Goal: Task Accomplishment & Management: Manage account settings

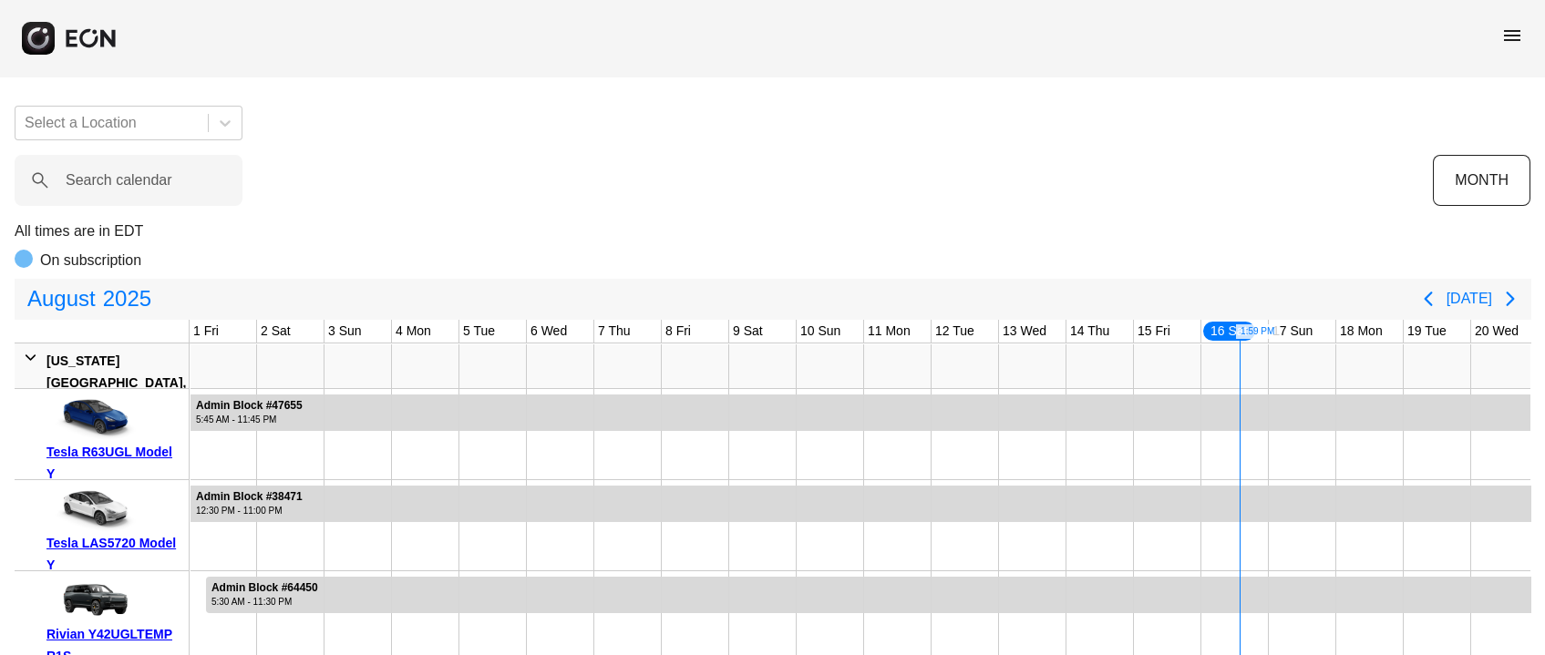
scroll to position [0, 573]
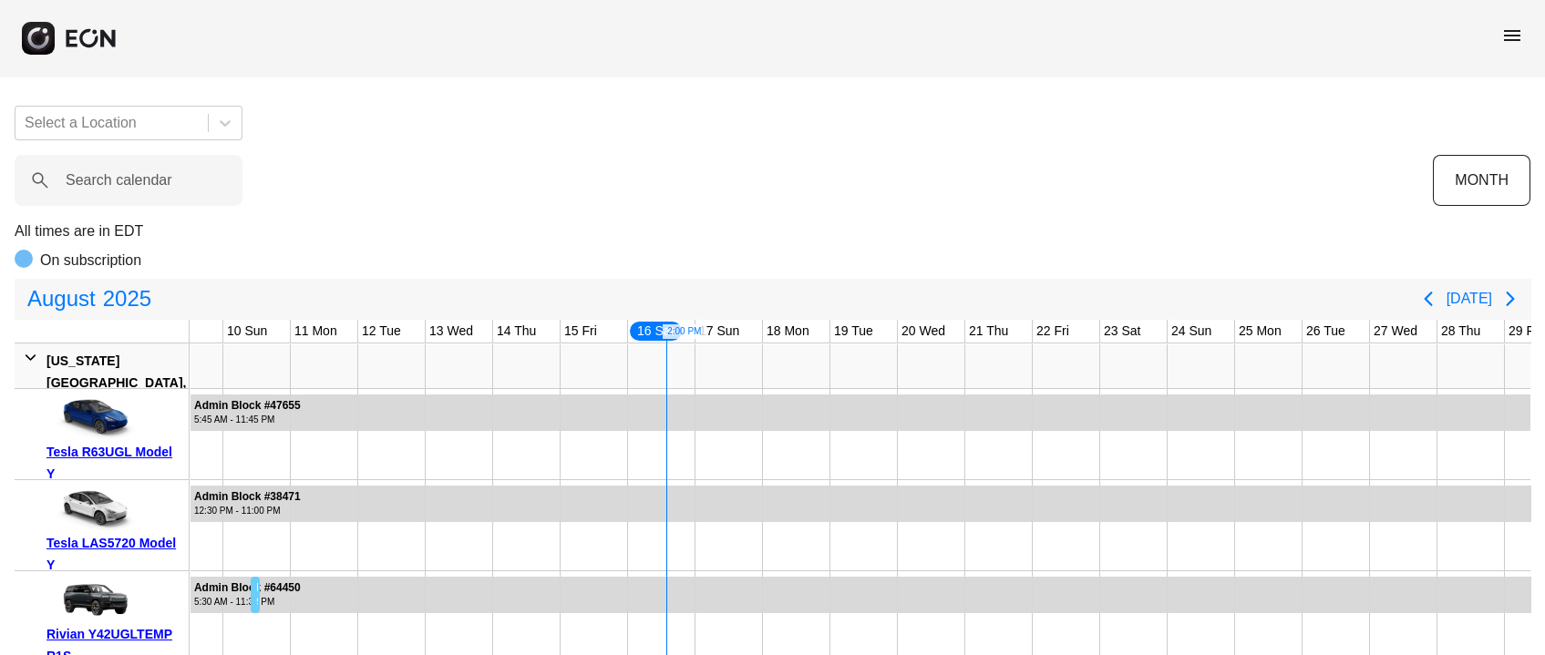
drag, startPoint x: 250, startPoint y: 646, endPoint x: 259, endPoint y: 653, distance: 11.1
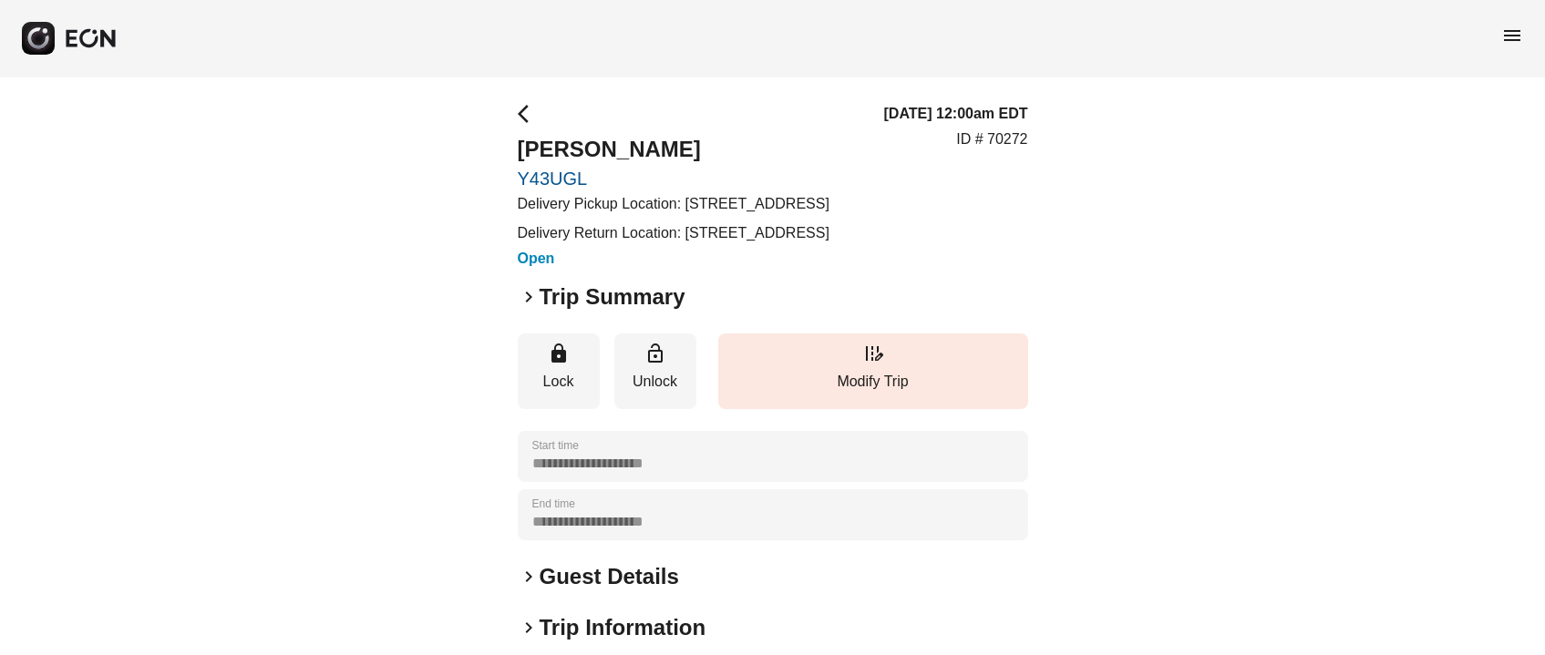
copy p "7324 17th Ave, Brooklyn, NY 11204, USA"
drag, startPoint x: 688, startPoint y: 200, endPoint x: 714, endPoint y: 234, distance: 43.0
click at [714, 215] on p "Delivery Pickup Location: 7324 17th Ave, Brooklyn, NY 11204, USA" at bounding box center [674, 204] width 312 height 22
click at [518, 540] on div "**********" at bounding box center [773, 514] width 510 height 51
copy p "7324 17th Ave, Brooklyn, NY 11204, USA"
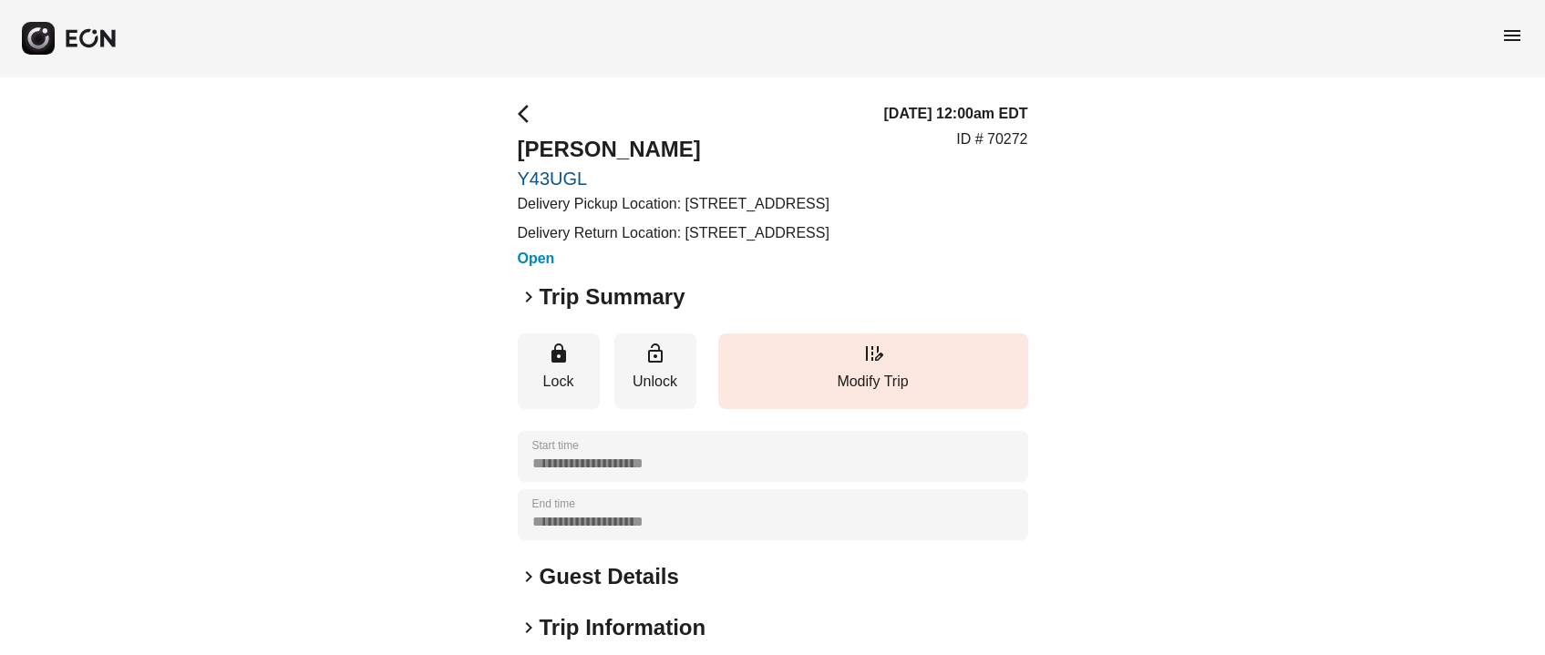
drag, startPoint x: 685, startPoint y: 198, endPoint x: 776, endPoint y: 239, distance: 99.9
click at [776, 237] on div "Delivery Pickup Location: 7324 17th Ave, Brooklyn, NY 11204, USA Delivery Retur…" at bounding box center [674, 218] width 312 height 51
click at [543, 142] on h2 "Peilun Cai" at bounding box center [674, 149] width 312 height 29
click at [545, 143] on h2 "Peilun Cai" at bounding box center [674, 149] width 312 height 29
copy h2 "Peilun"
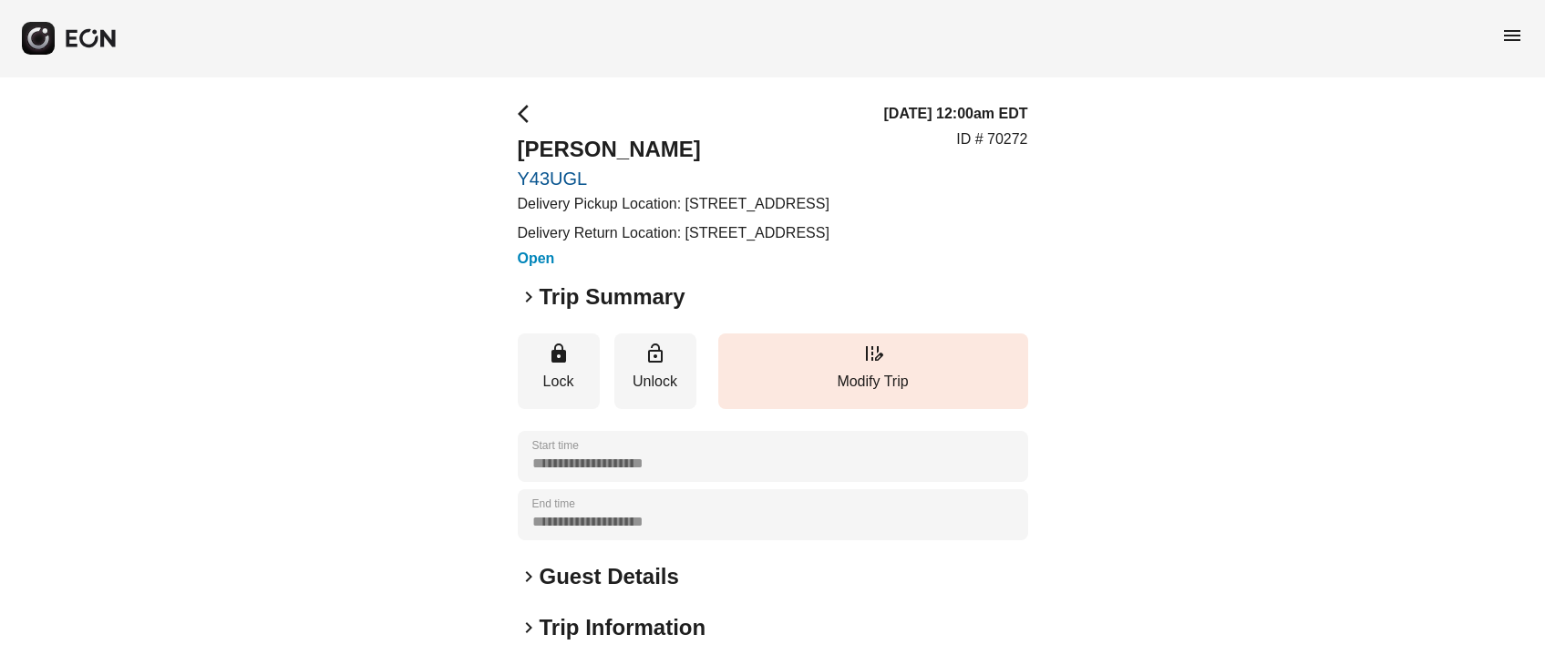
click at [609, 139] on h2 "Peilun Cai" at bounding box center [674, 149] width 312 height 29
copy h2 "Cai"
click at [1003, 150] on p "ID # 70272" at bounding box center [991, 139] width 71 height 22
click at [1004, 150] on p "ID # 70272" at bounding box center [991, 139] width 71 height 22
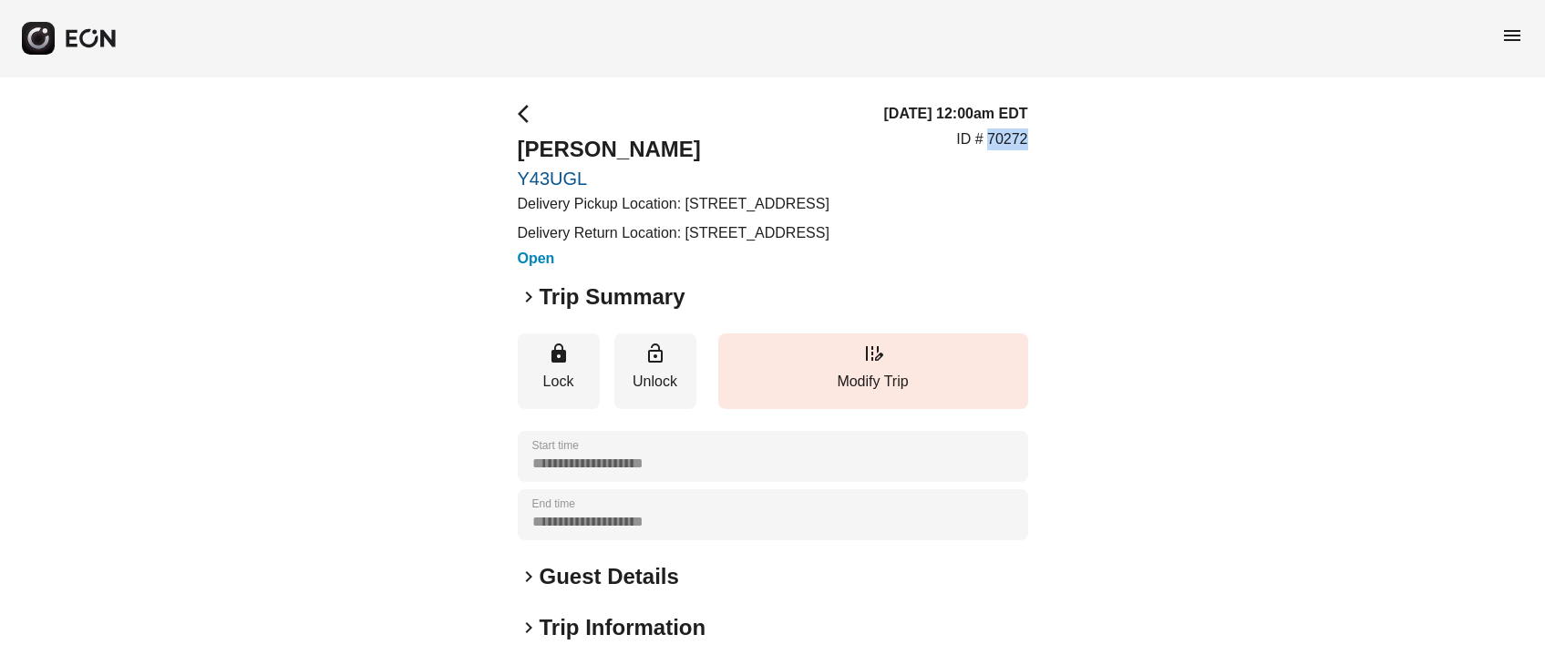
copy p "70272"
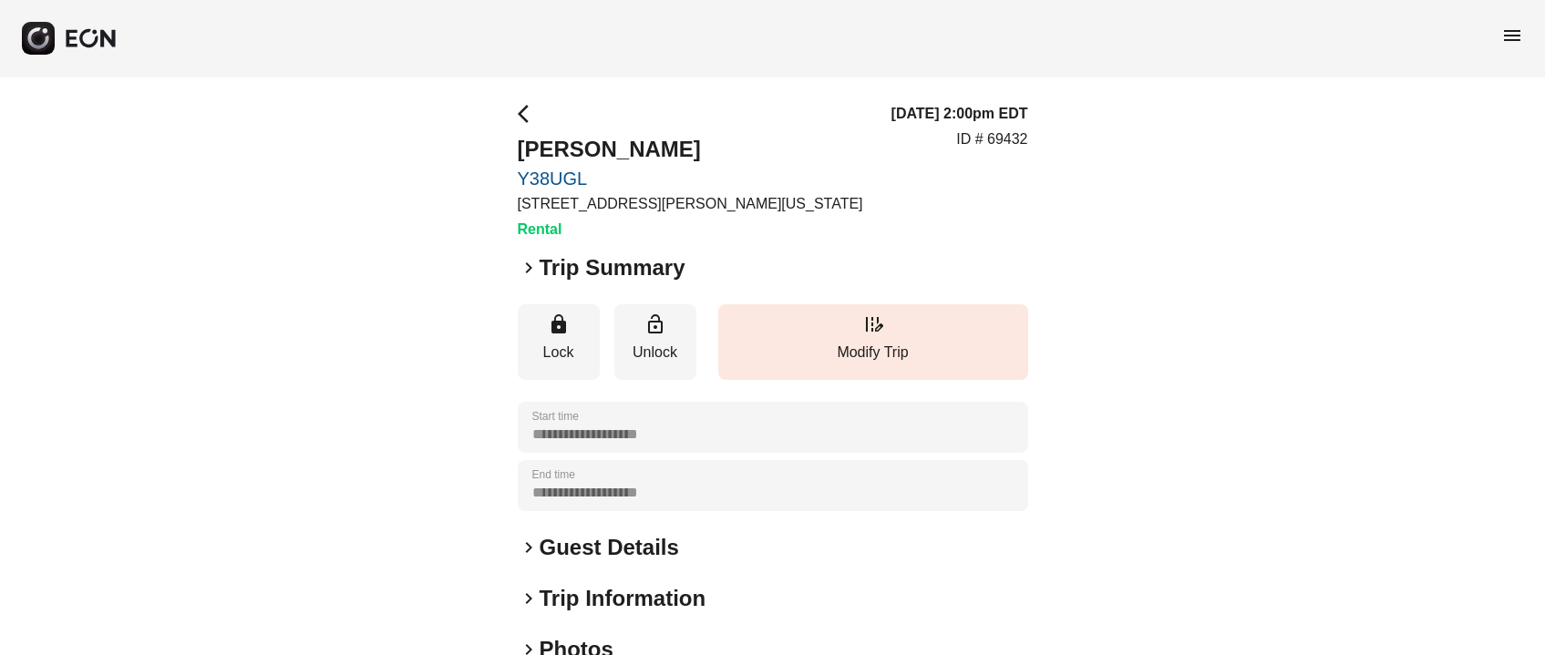
click at [614, 272] on h2 "Trip Summary" at bounding box center [613, 267] width 146 height 29
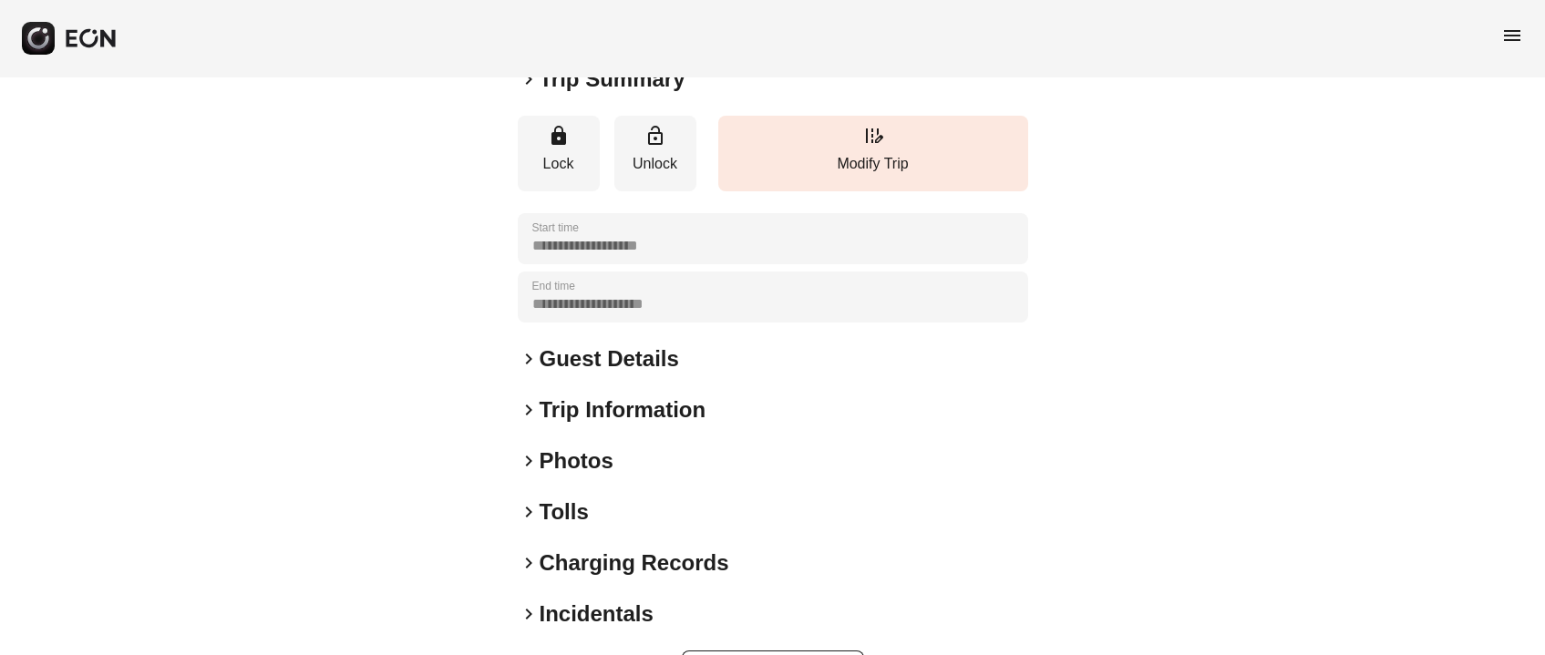
scroll to position [253, 0]
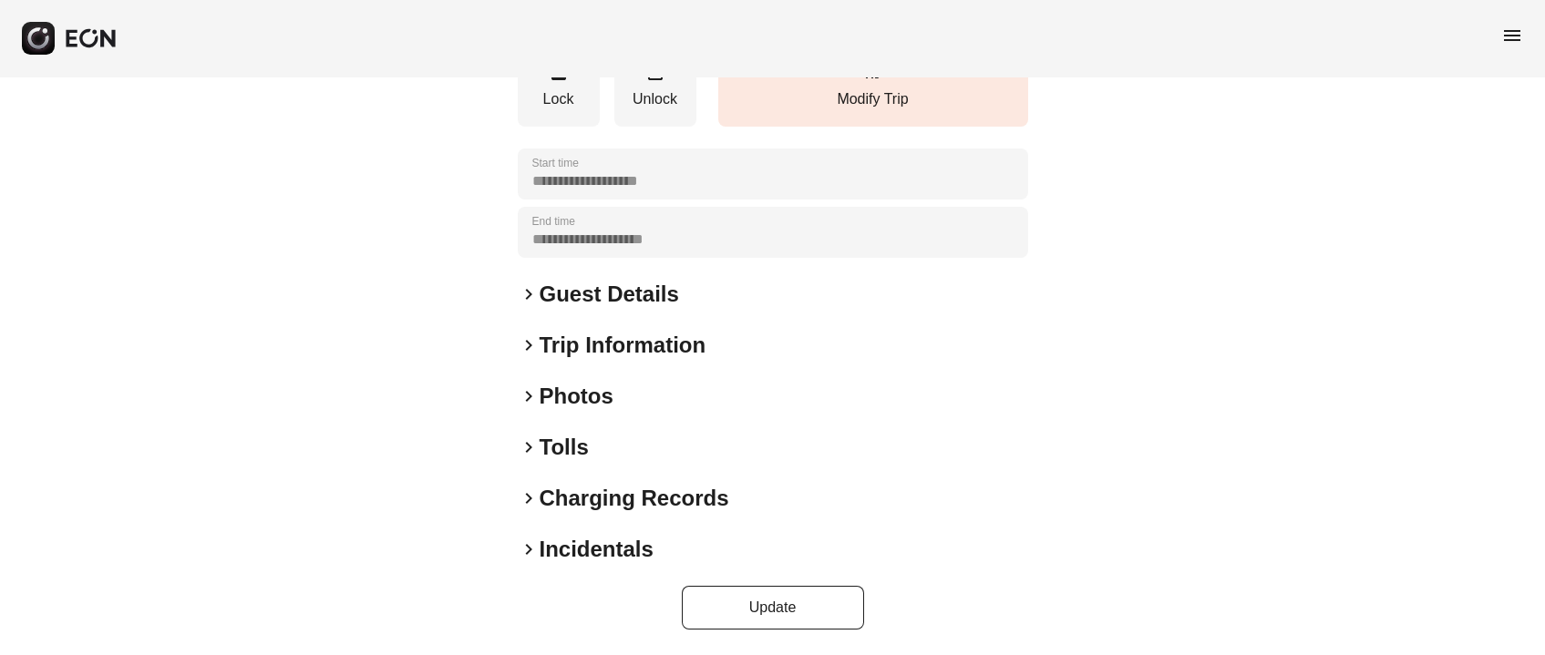
click at [605, 281] on h2 "Guest Details" at bounding box center [609, 294] width 139 height 29
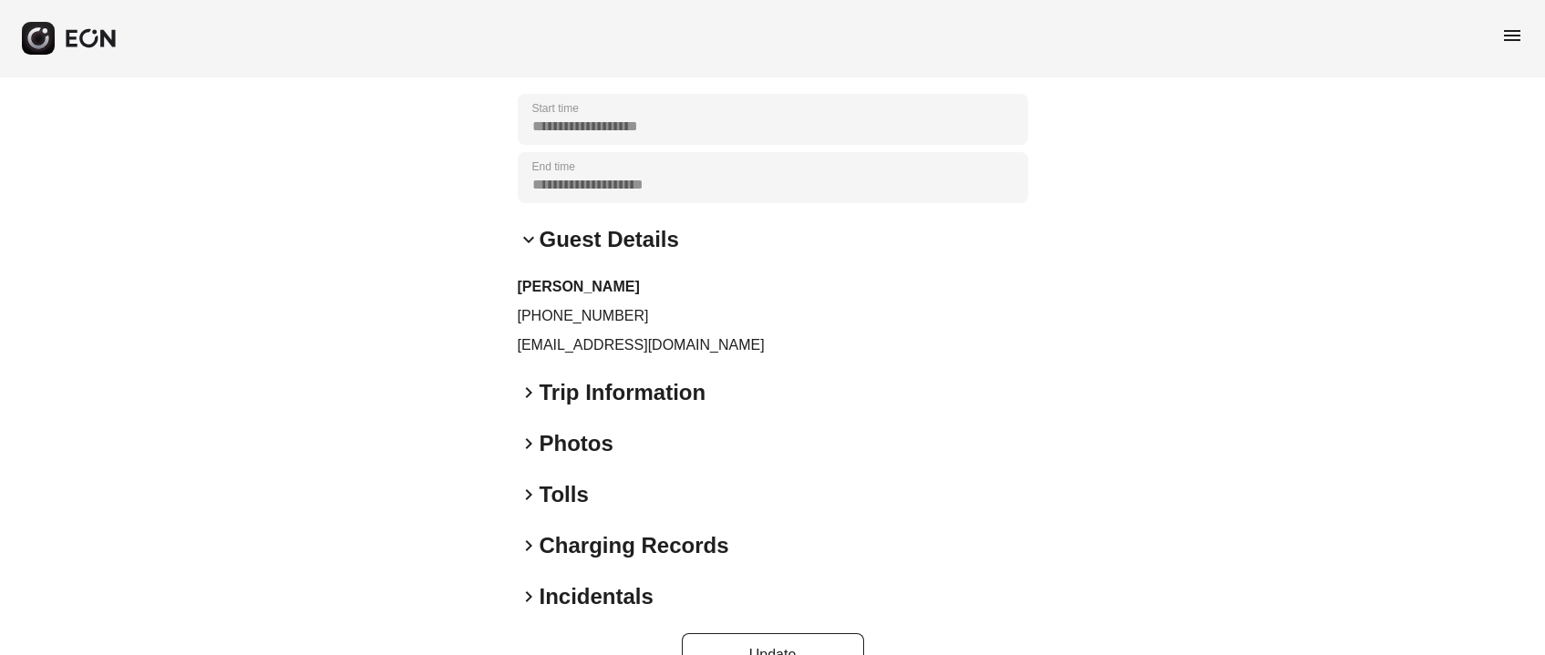
scroll to position [355, 0]
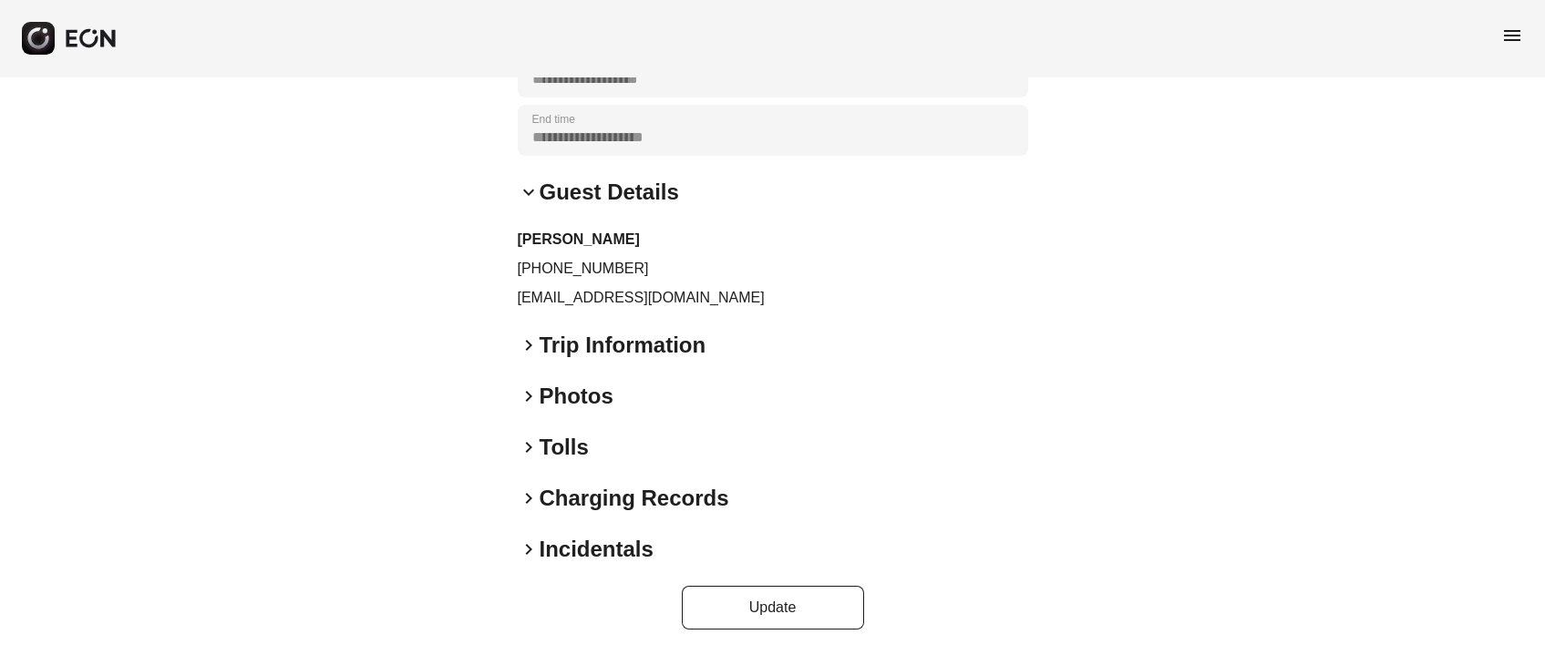
click at [593, 378] on div "**********" at bounding box center [773, 189] width 510 height 882
click at [597, 388] on h2 "Photos" at bounding box center [577, 396] width 74 height 29
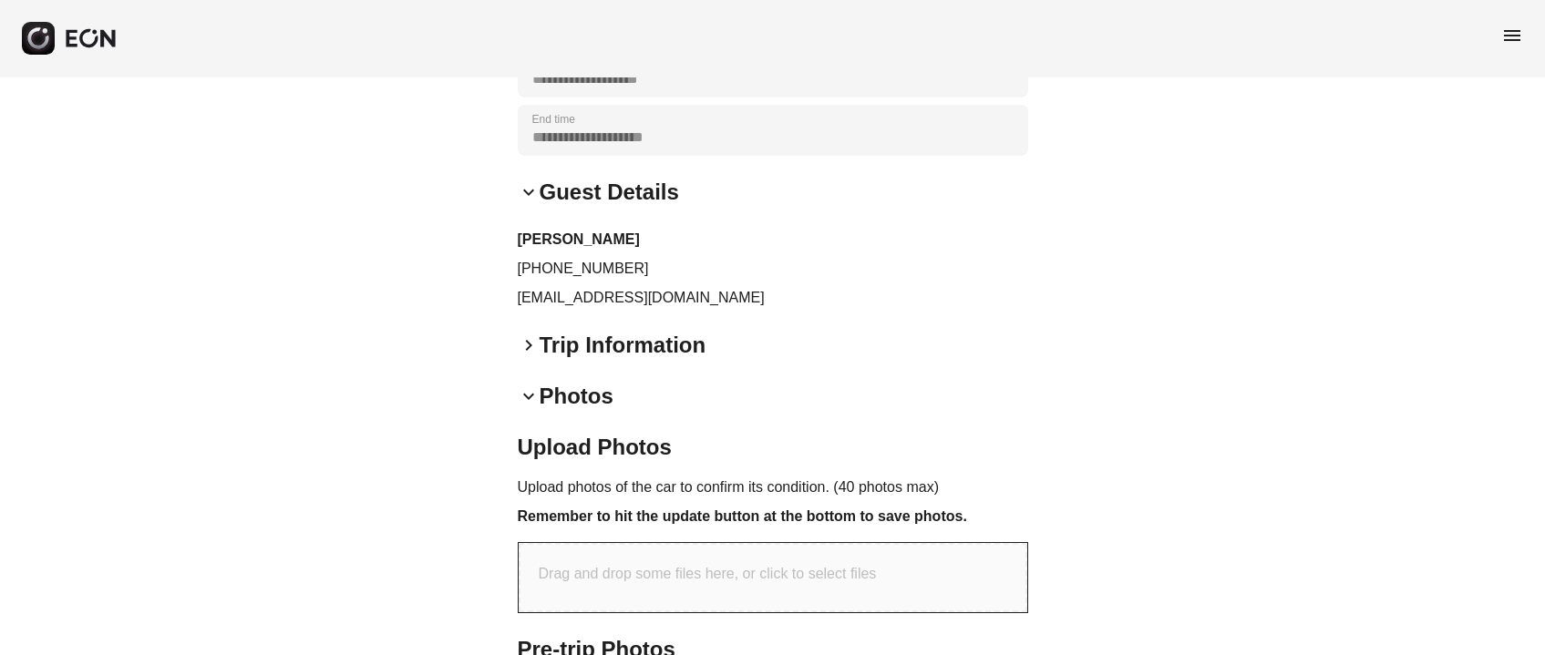
scroll to position [629, 0]
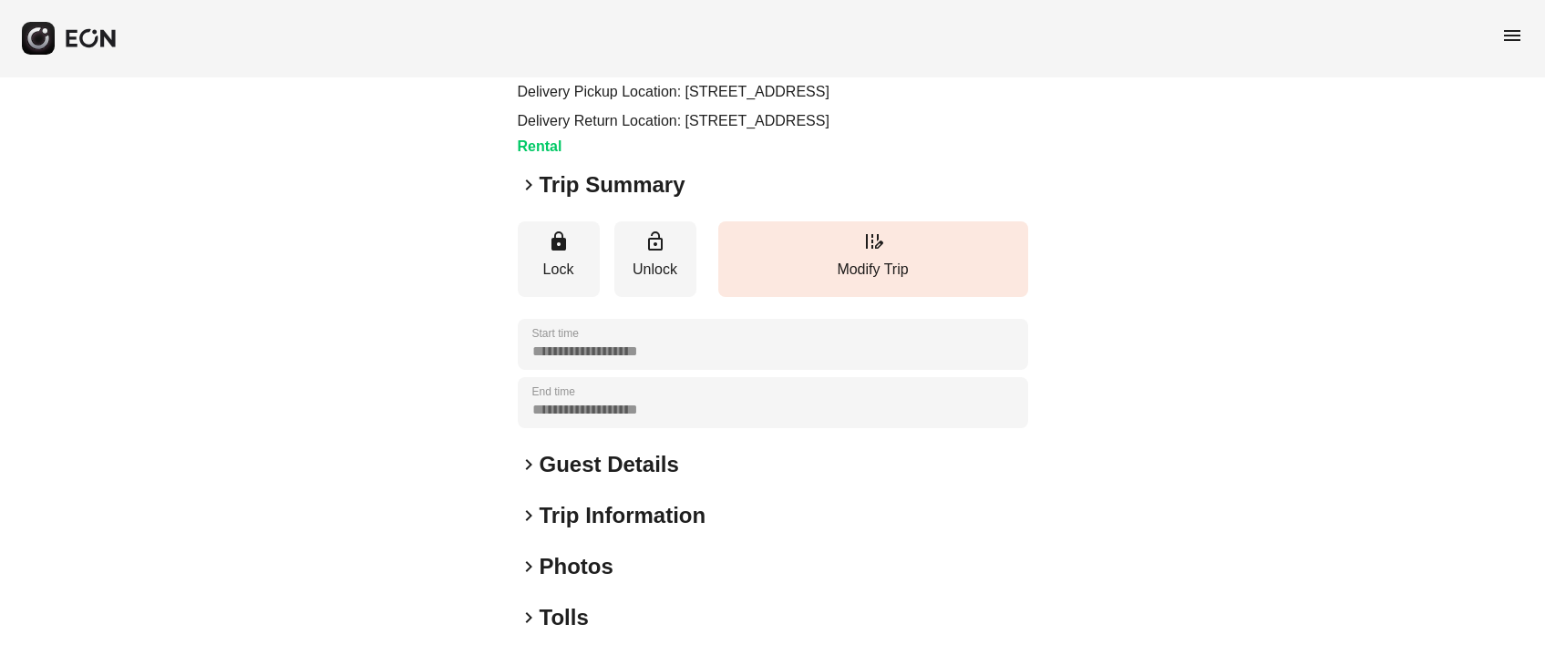
scroll to position [272, 0]
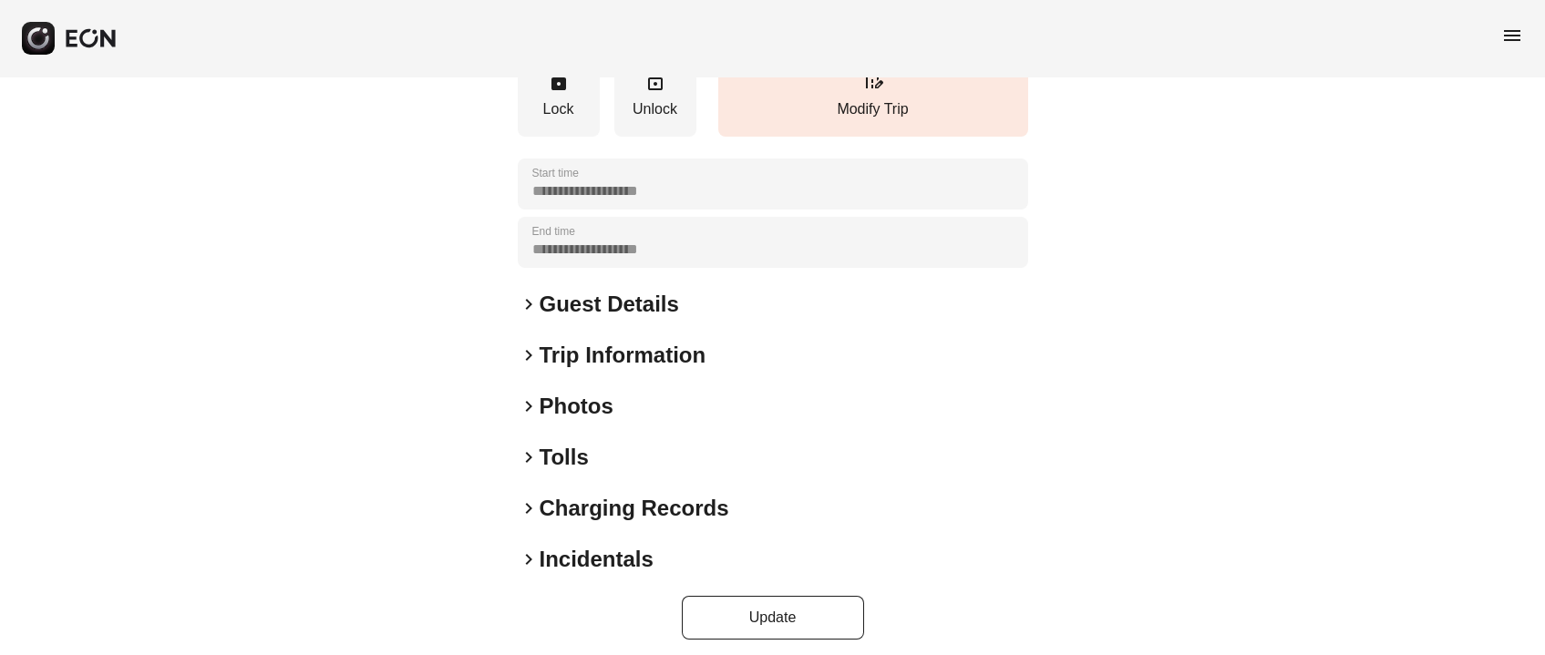
click at [555, 468] on div "**********" at bounding box center [773, 234] width 510 height 809
click at [562, 421] on h2 "Photos" at bounding box center [577, 406] width 74 height 29
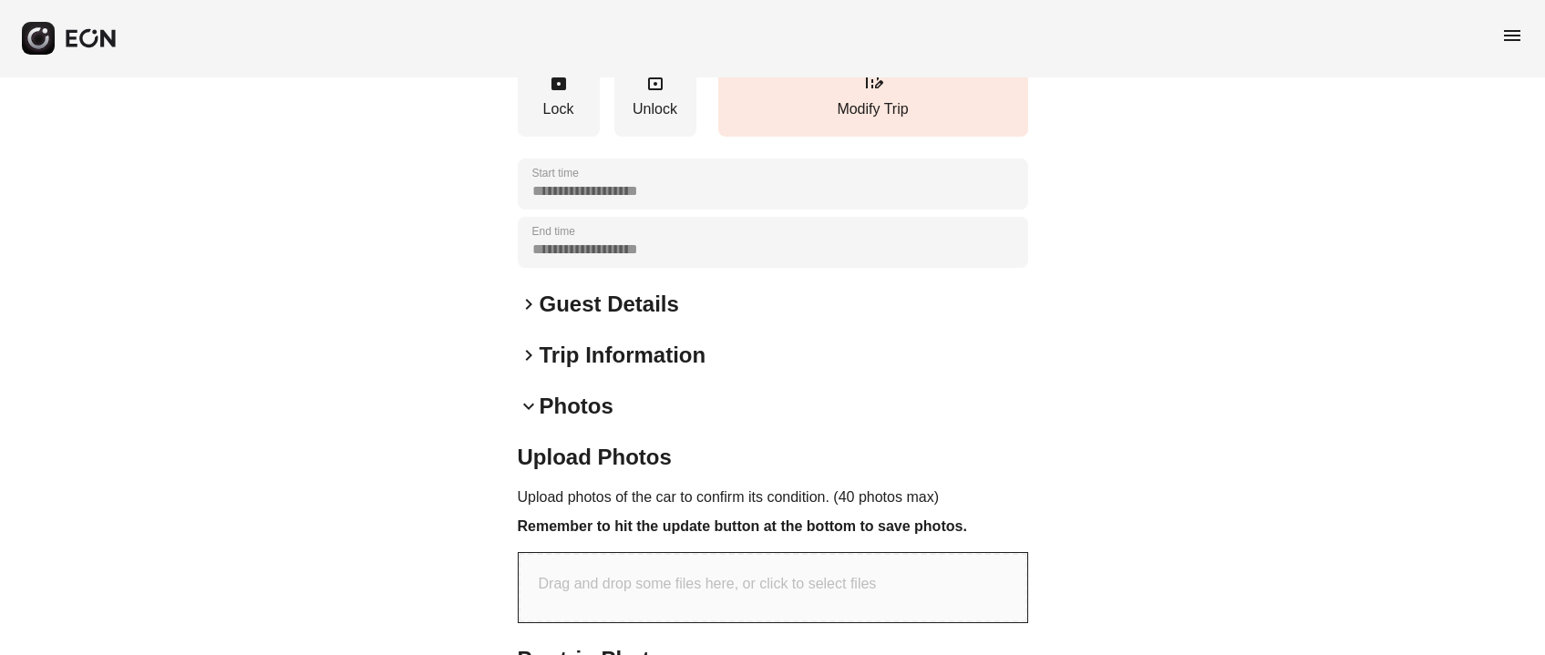
scroll to position [683, 0]
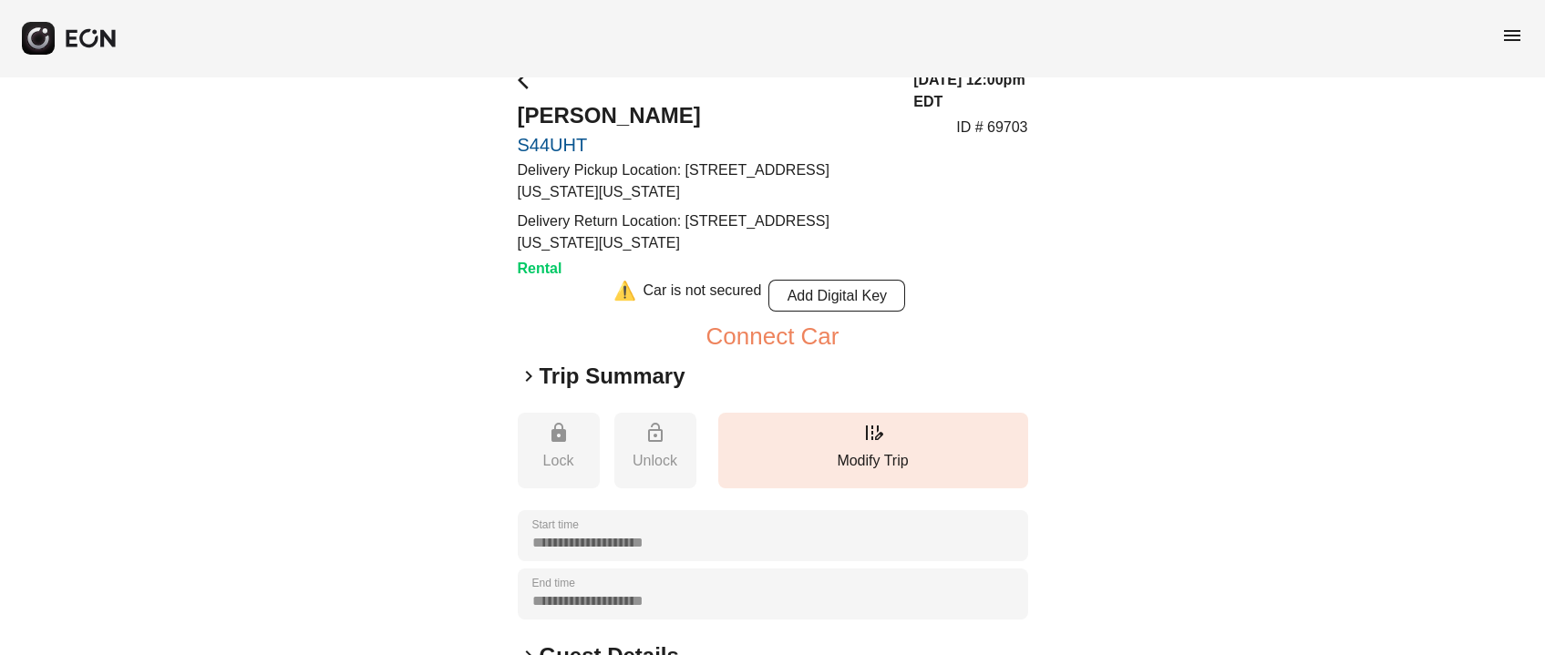
scroll to position [396, 0]
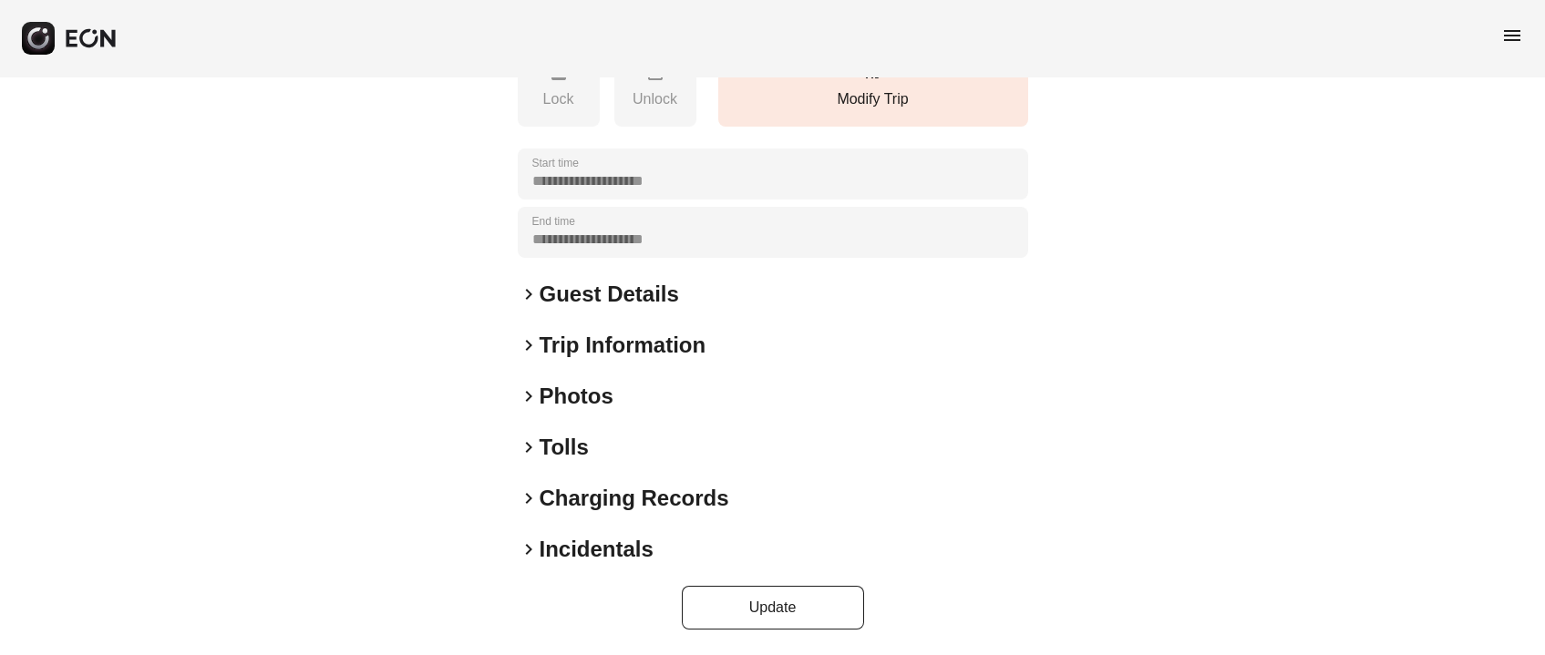
click at [560, 408] on h2 "Photos" at bounding box center [577, 396] width 74 height 29
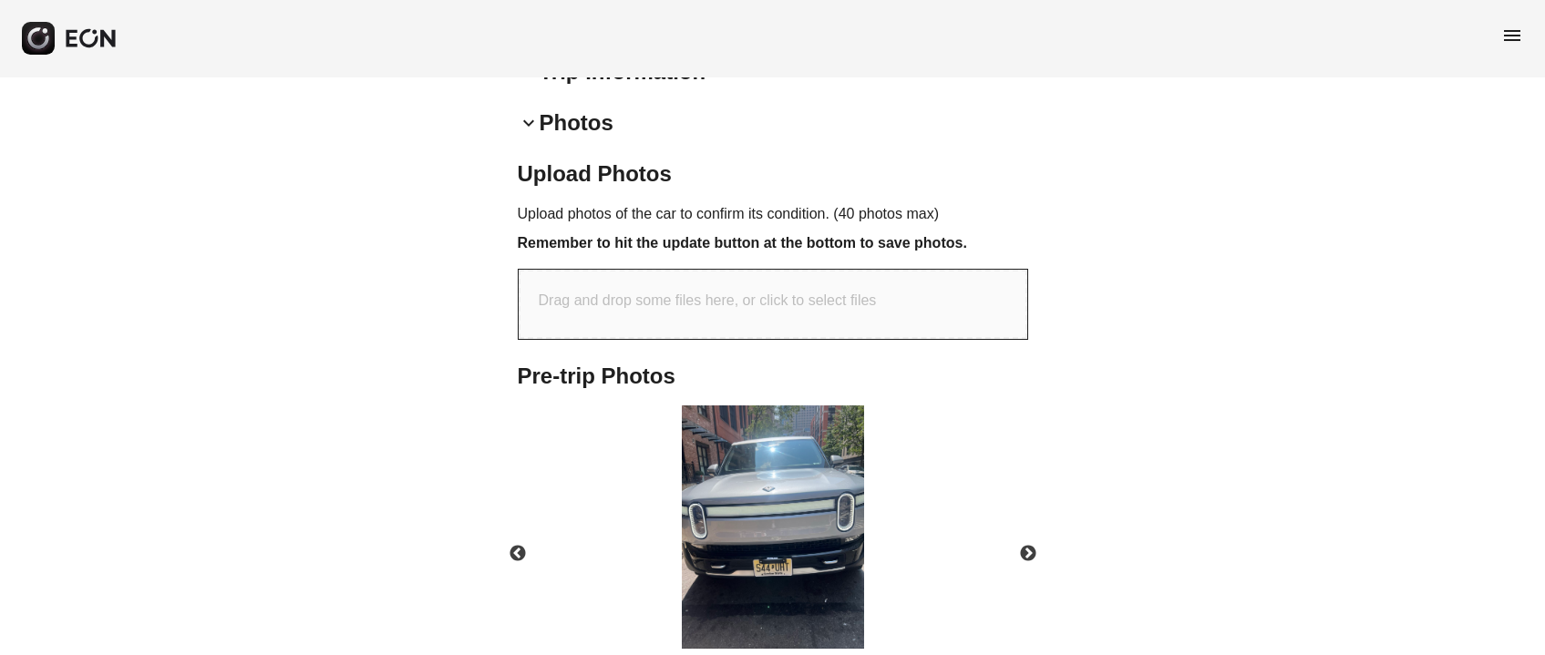
scroll to position [806, 0]
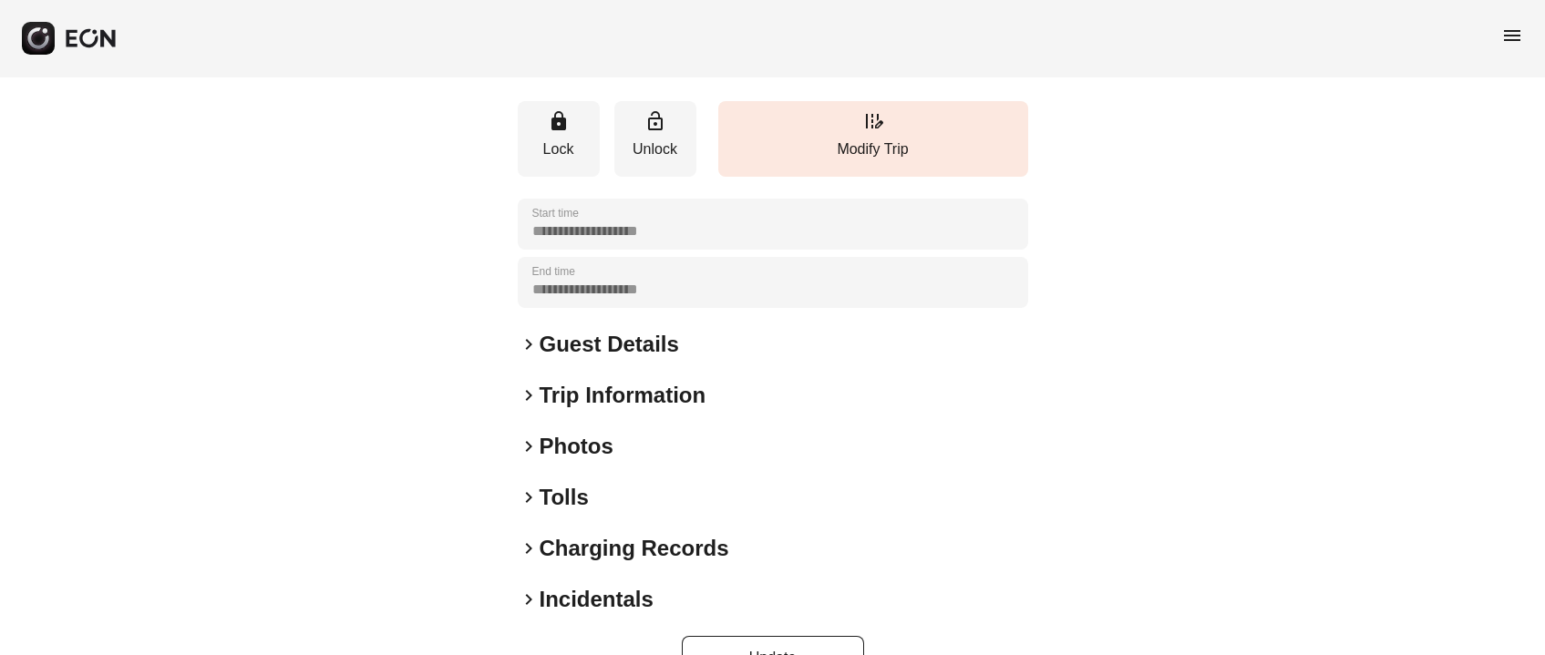
scroll to position [253, 0]
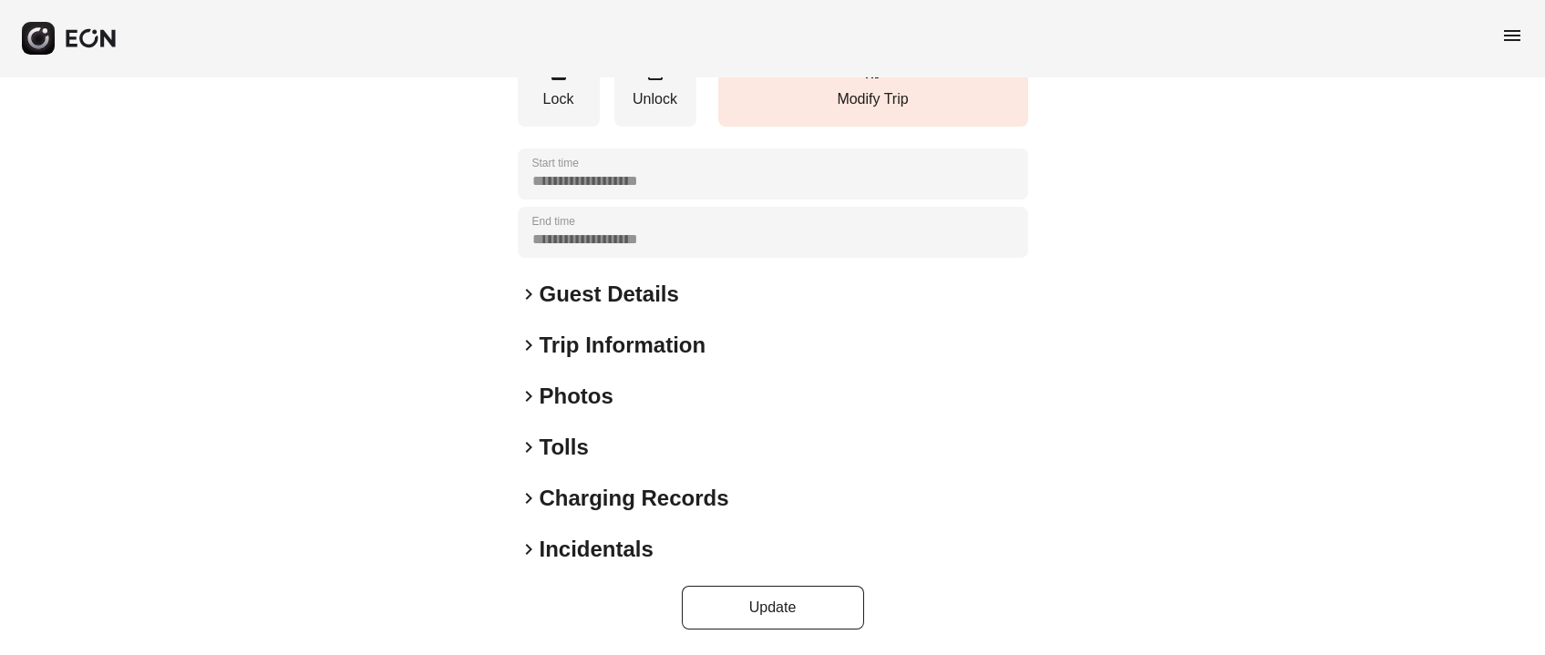
click at [570, 388] on h2 "Photos" at bounding box center [577, 396] width 74 height 29
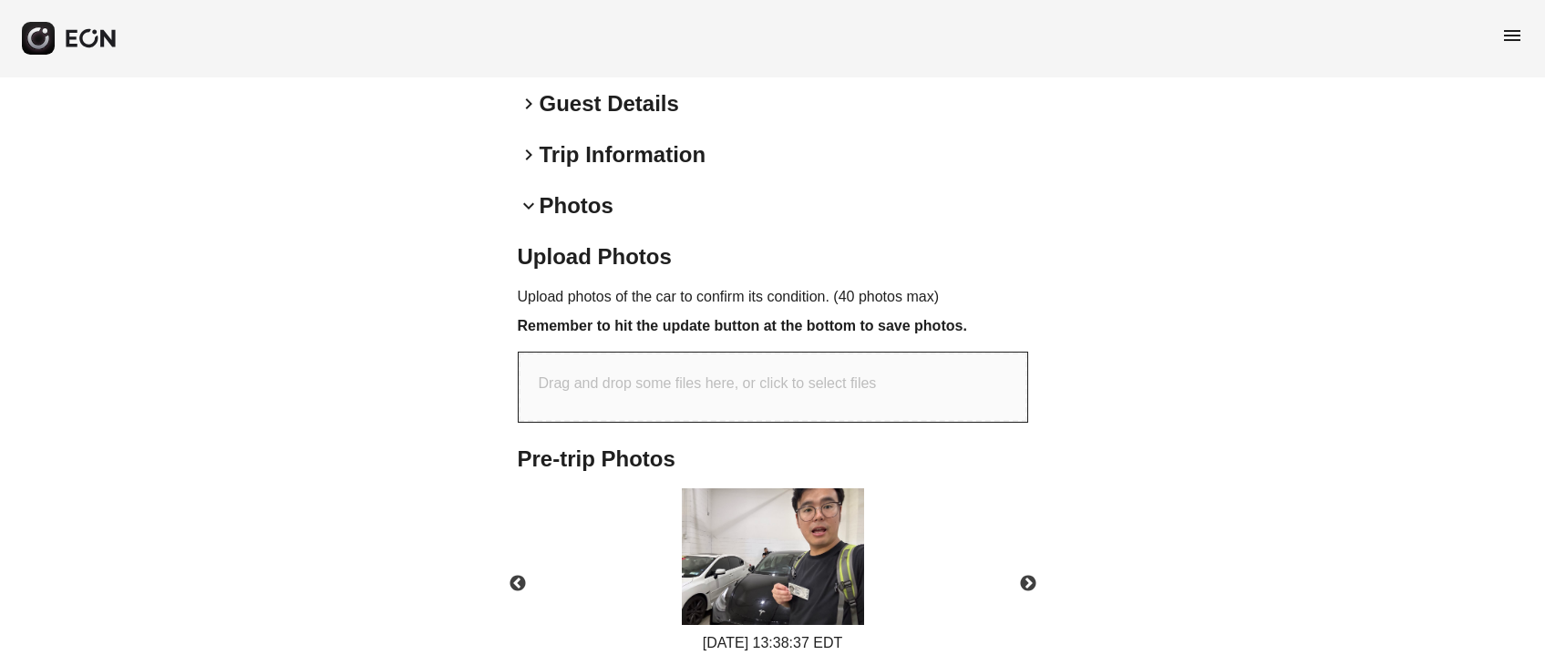
scroll to position [546, 0]
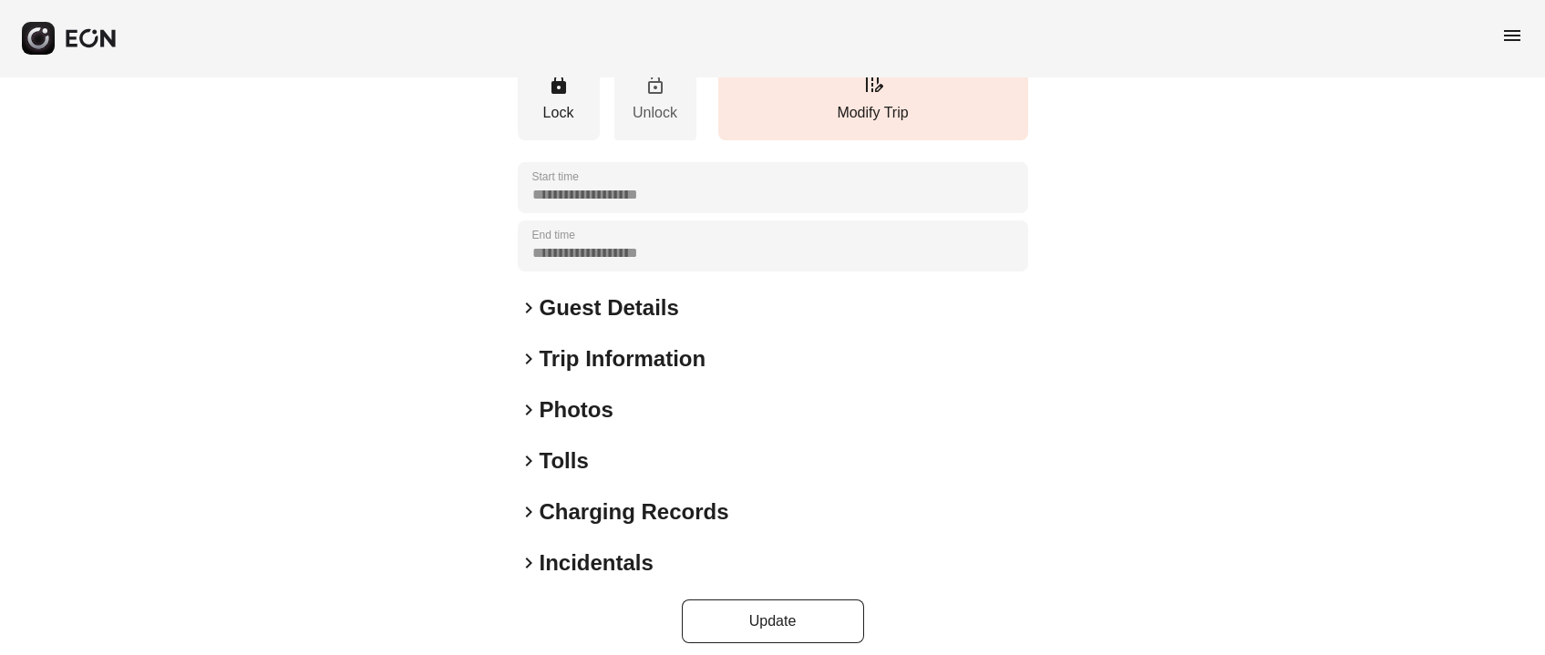
scroll to position [327, 0]
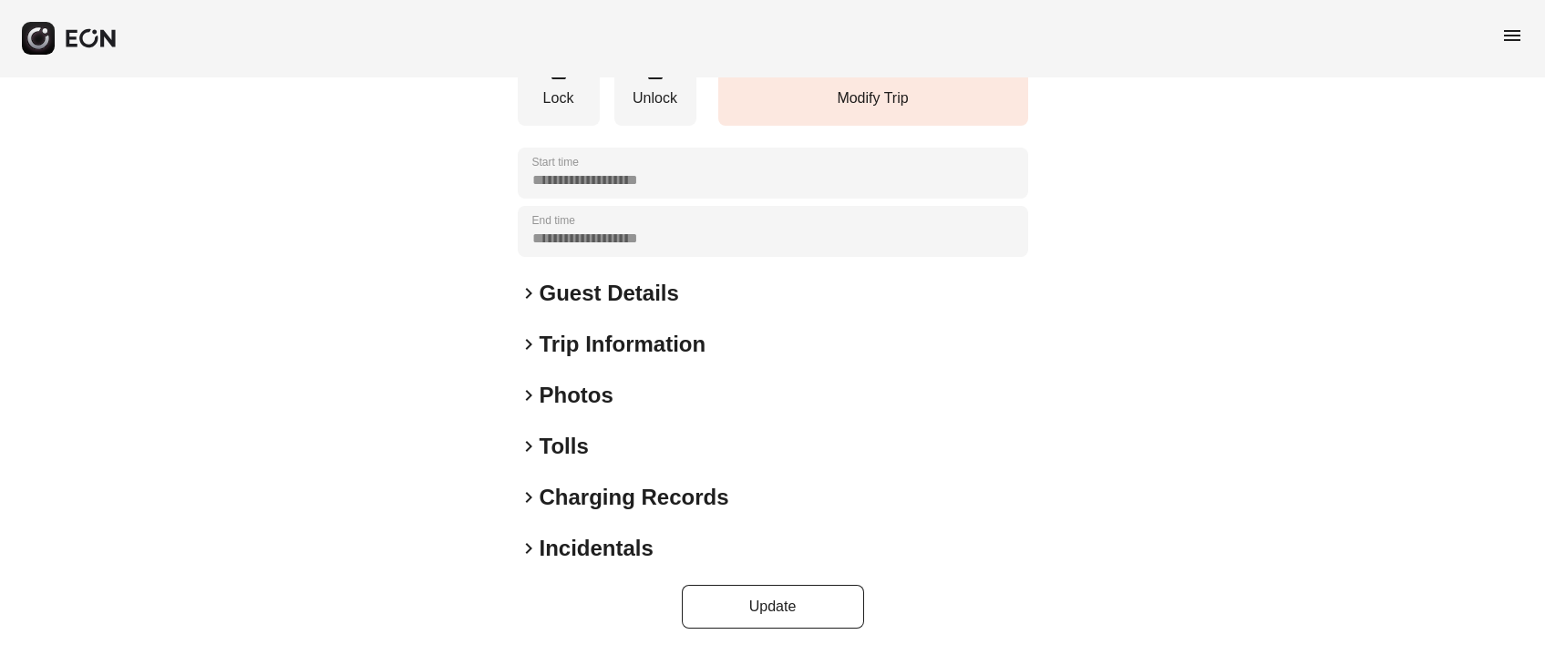
click at [590, 396] on h2 "Photos" at bounding box center [577, 395] width 74 height 29
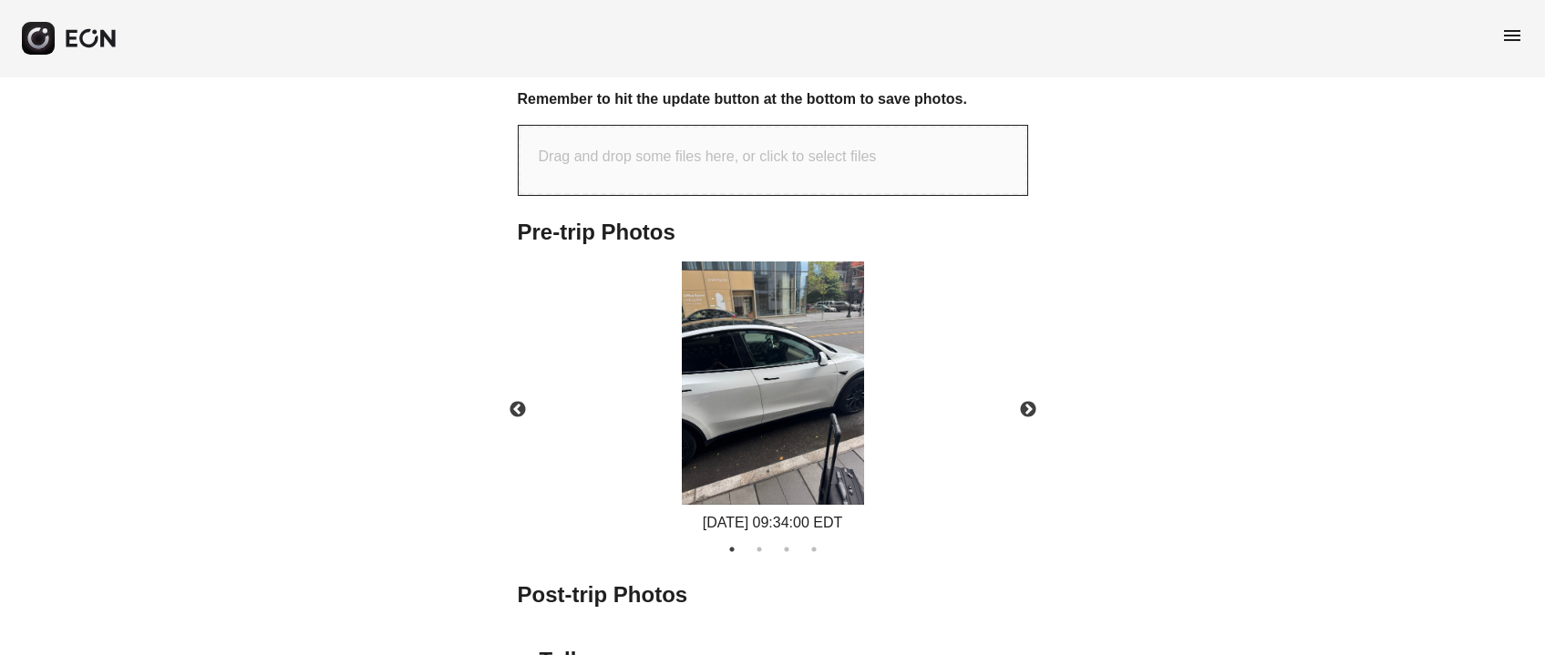
scroll to position [737, 0]
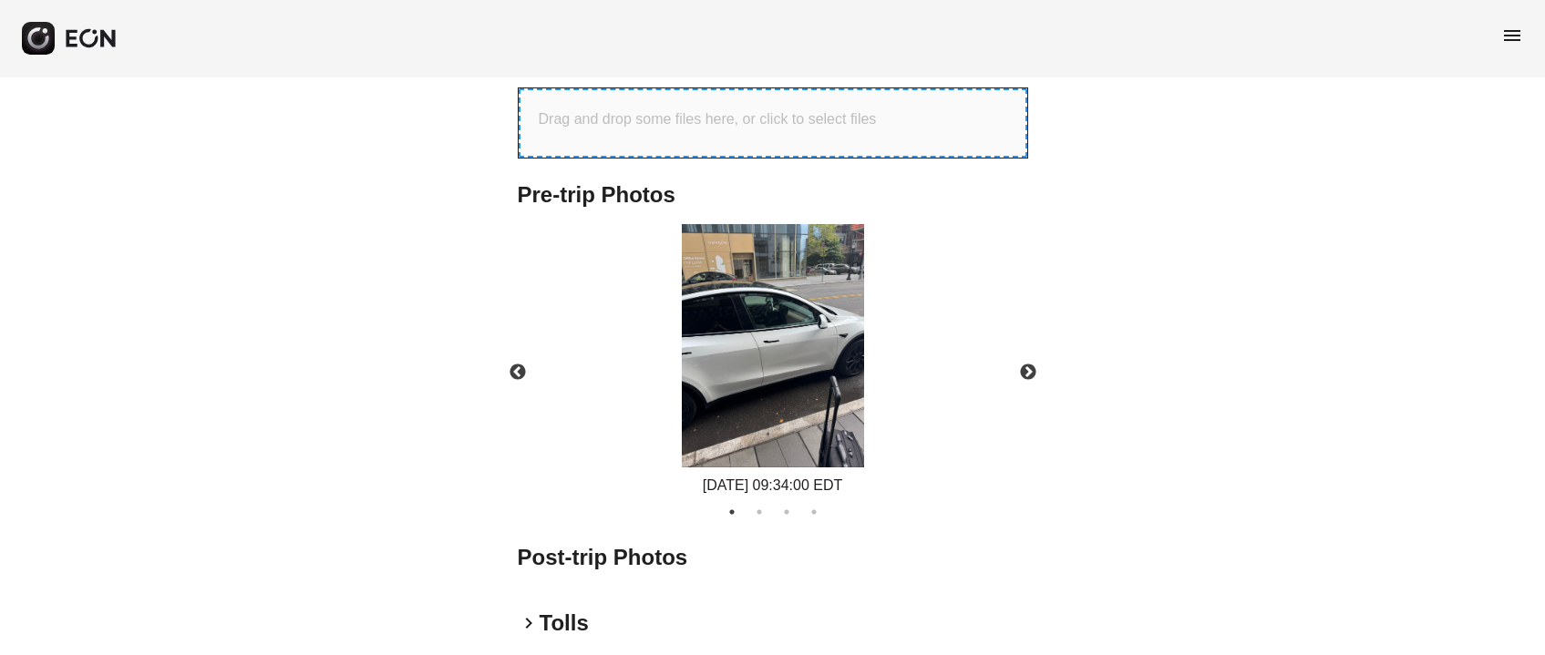
click at [637, 130] on p "Drag and drop some files here, or click to select files" at bounding box center [708, 119] width 338 height 22
type input "**********"
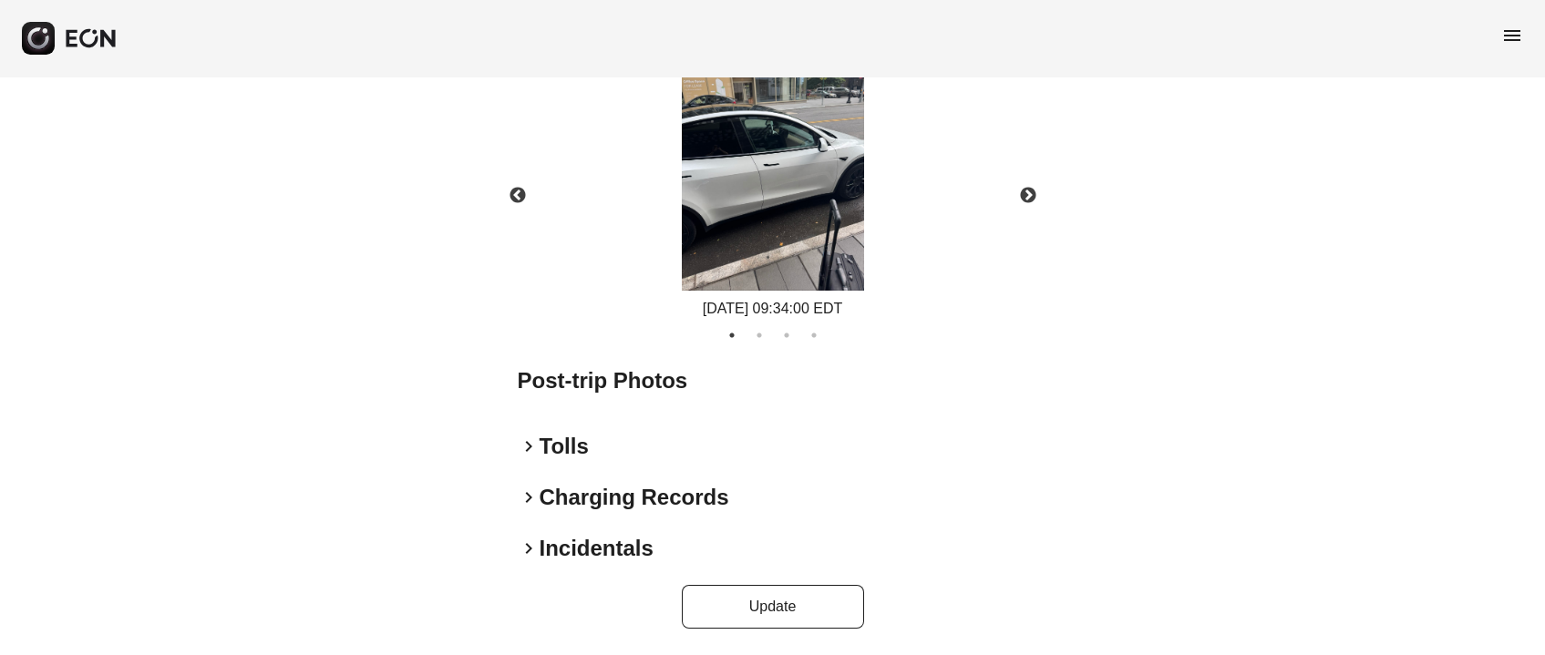
scroll to position [1486, 0]
click at [735, 603] on button "Update" at bounding box center [773, 607] width 182 height 44
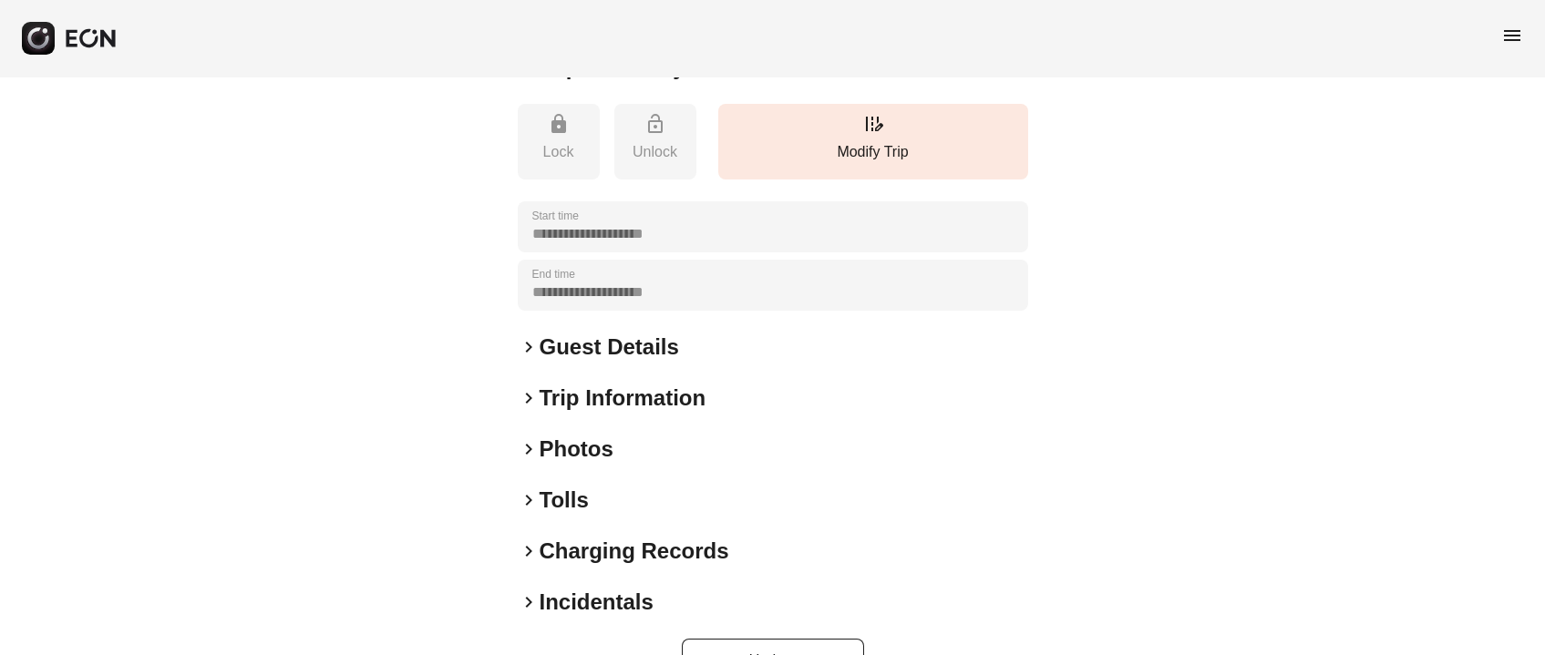
scroll to position [396, 0]
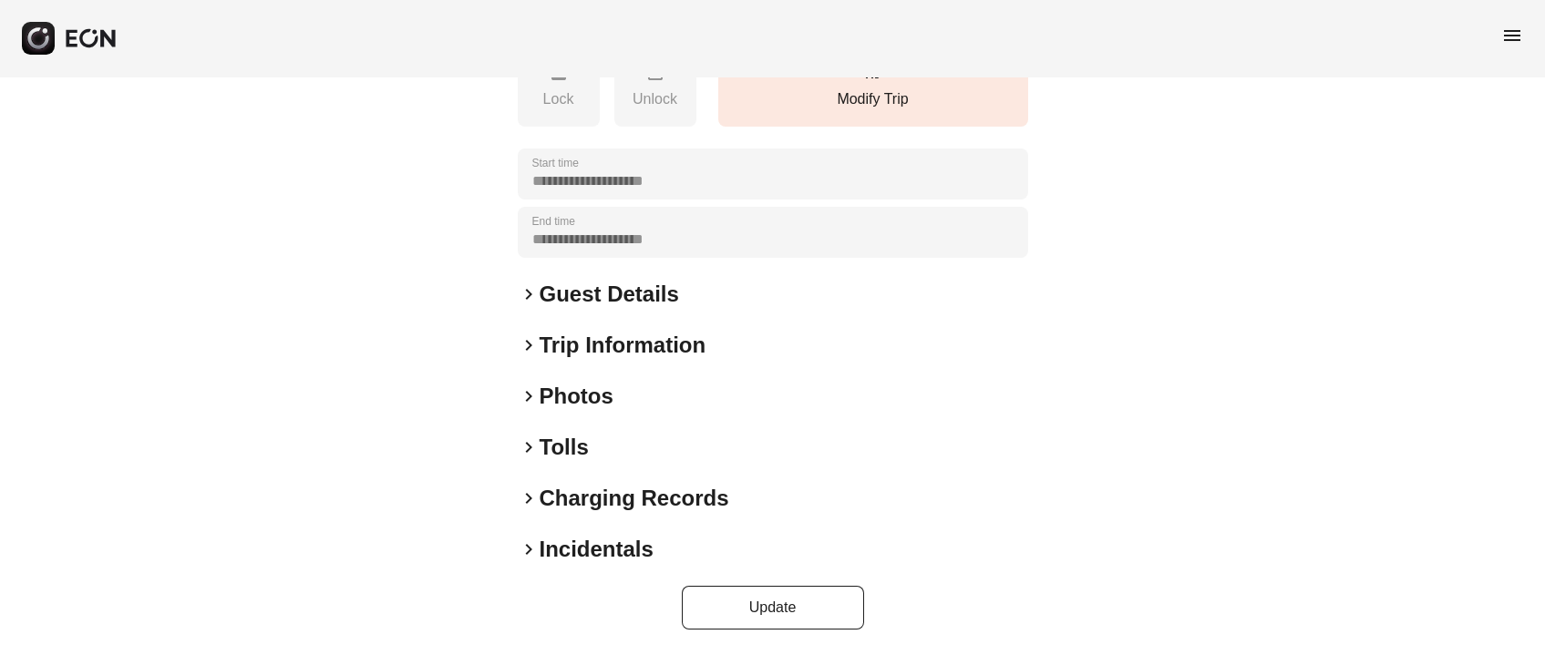
click at [589, 393] on h2 "Photos" at bounding box center [577, 396] width 74 height 29
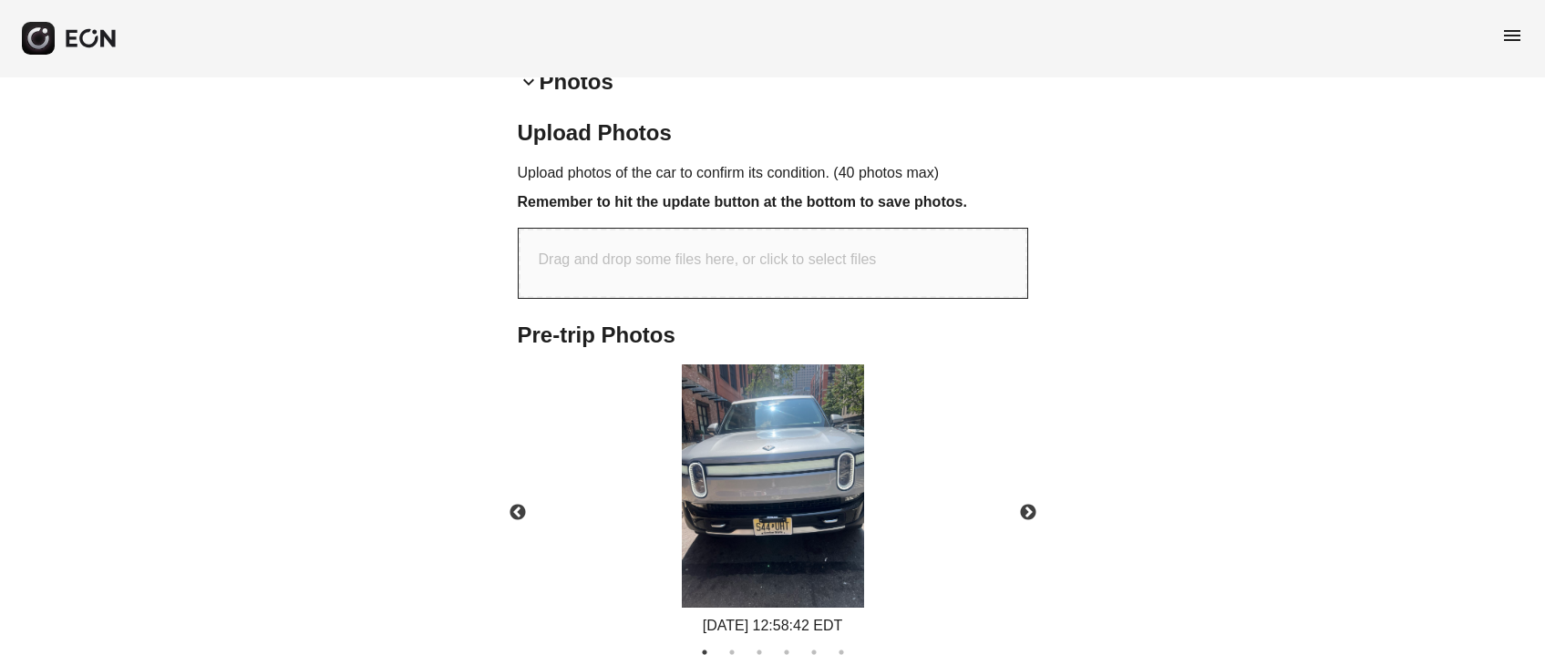
scroll to position [669, 0]
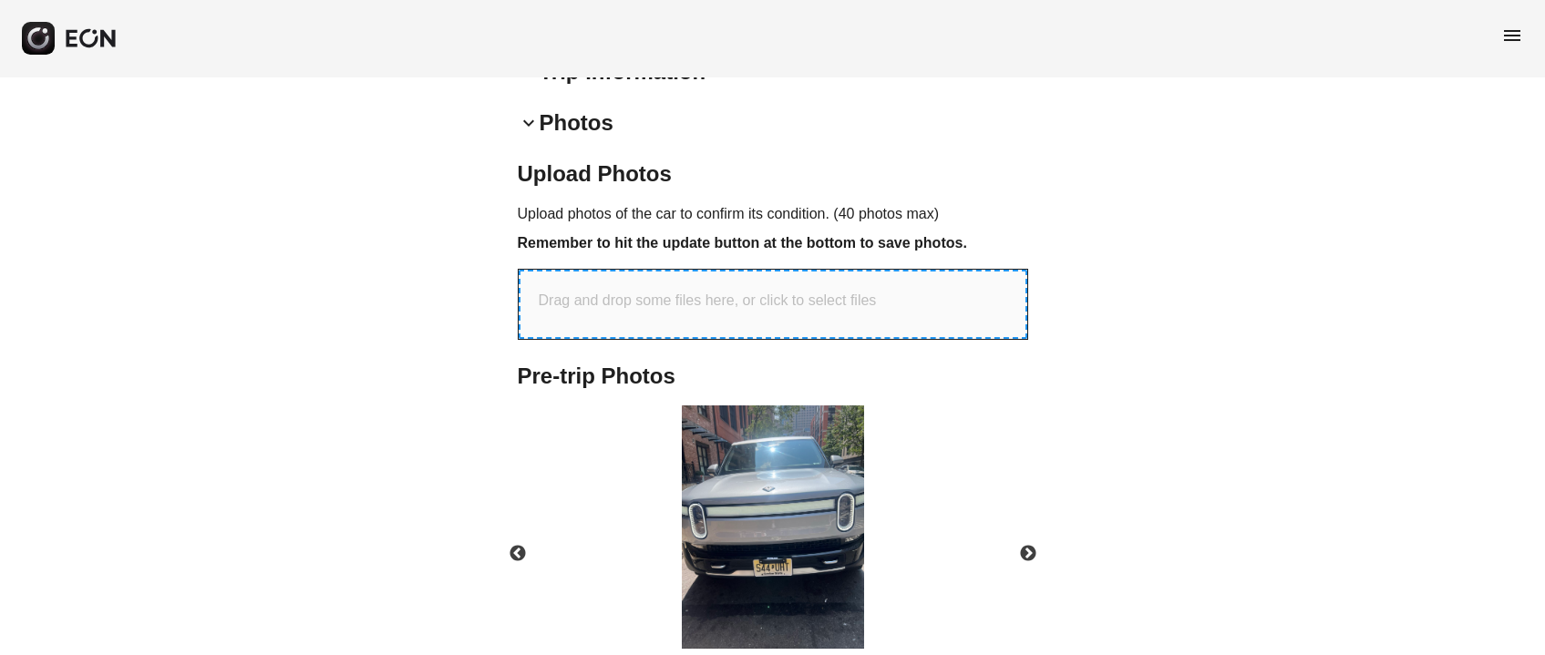
drag, startPoint x: 669, startPoint y: 302, endPoint x: 669, endPoint y: 316, distance: 14.6
click at [669, 314] on div "Drag and drop some files here, or click to select files" at bounding box center [773, 304] width 509 height 69
type input "**********"
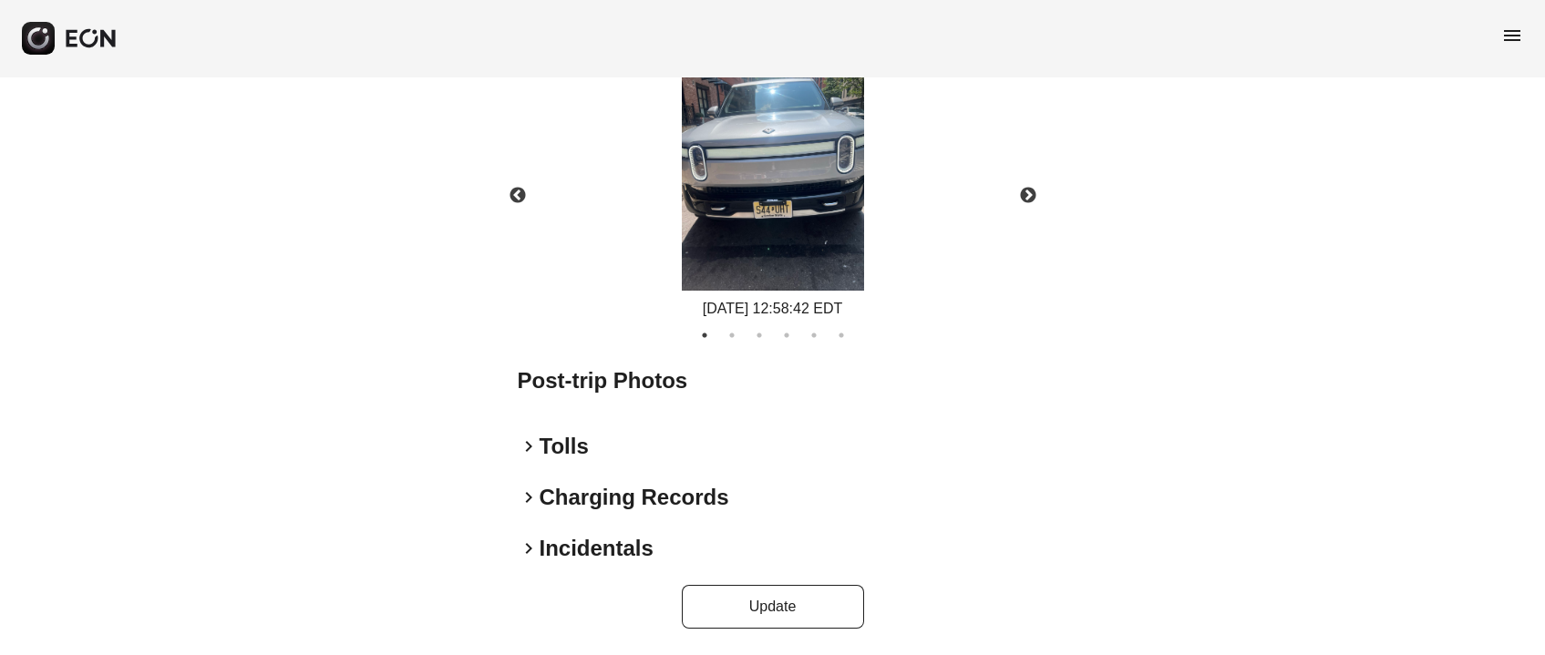
scroll to position [1555, 0]
click at [816, 593] on button "Update" at bounding box center [773, 607] width 182 height 44
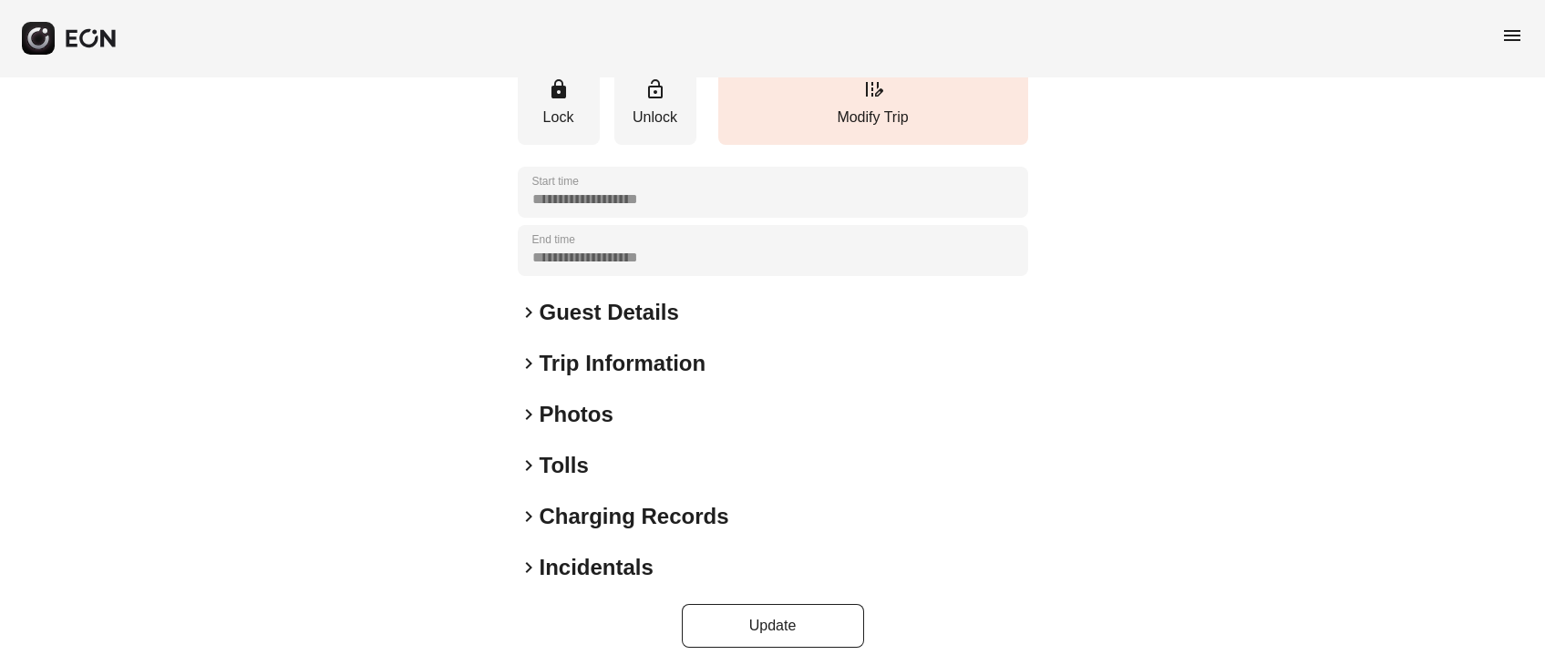
scroll to position [253, 0]
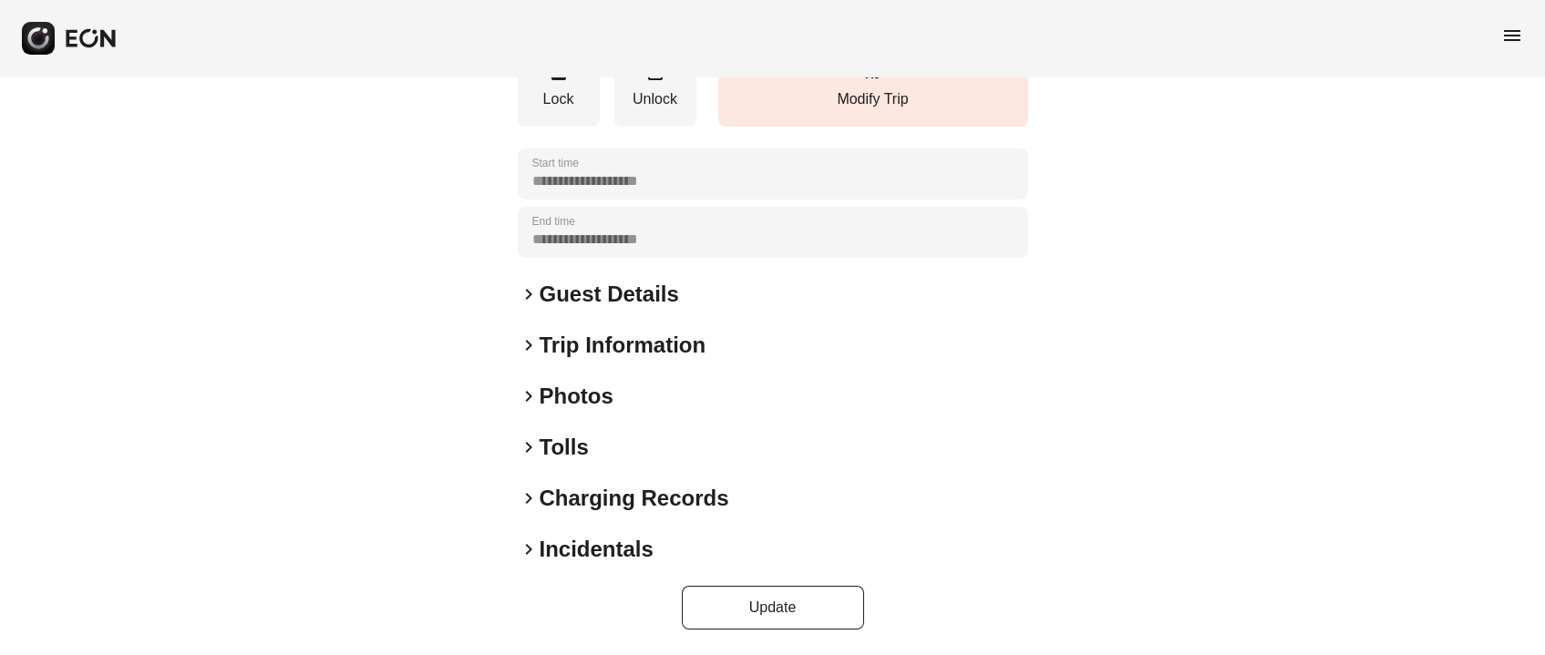
click at [549, 400] on h2 "Photos" at bounding box center [577, 396] width 74 height 29
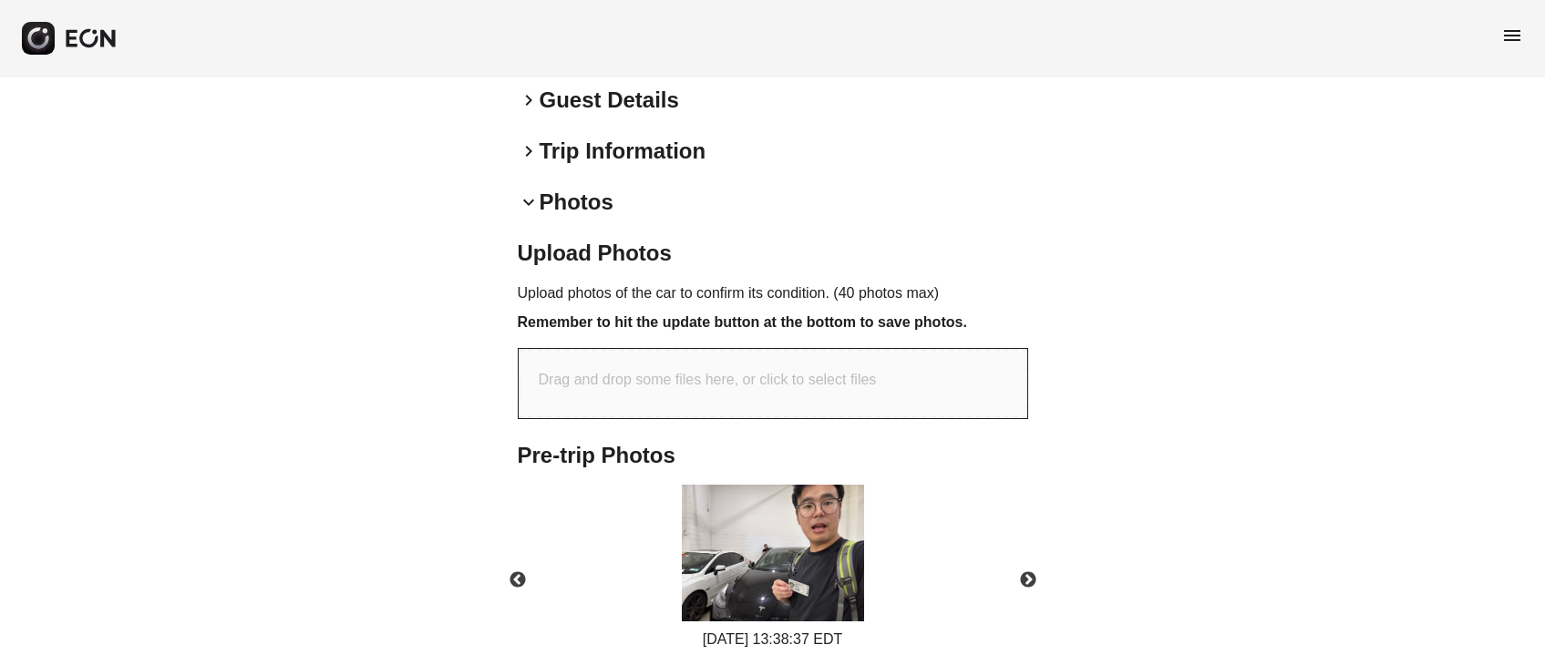
scroll to position [527, 0]
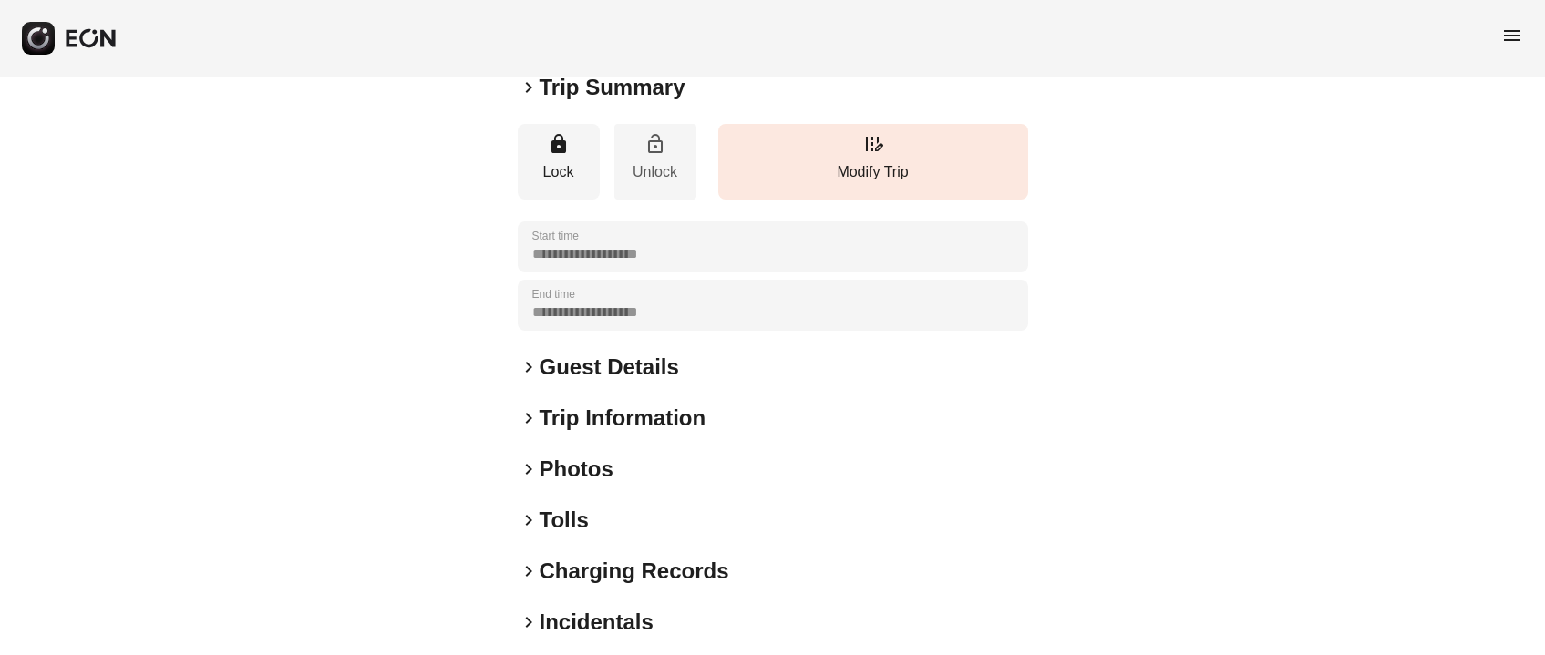
scroll to position [253, 0]
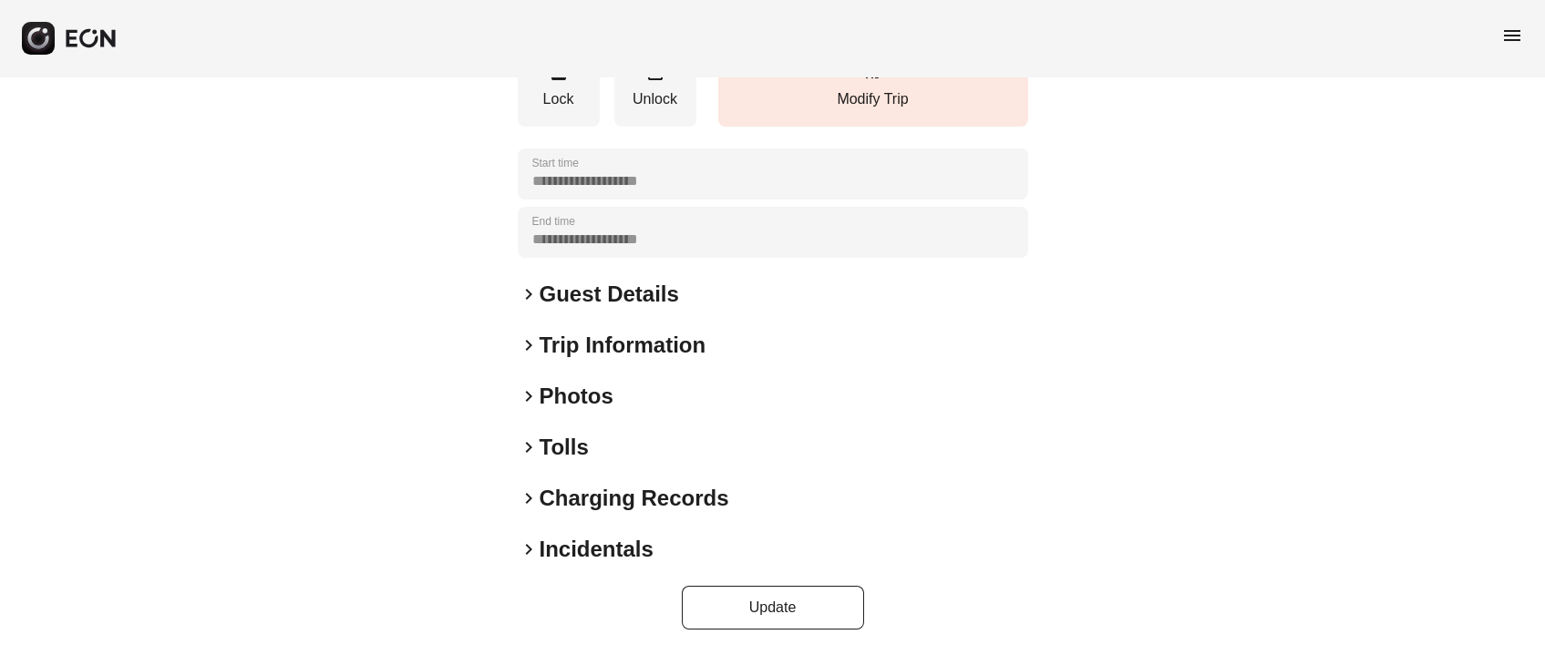
click at [608, 410] on h2 "Photos" at bounding box center [577, 396] width 74 height 29
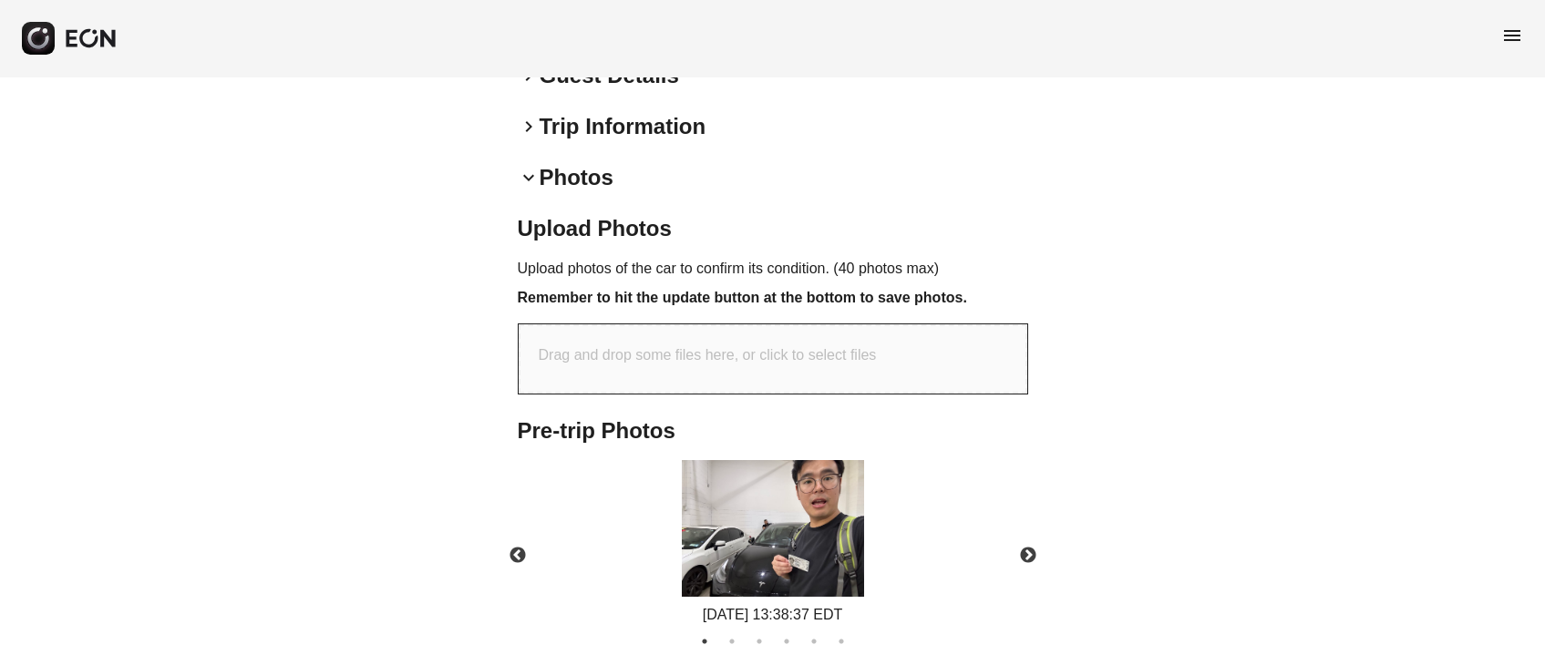
scroll to position [527, 0]
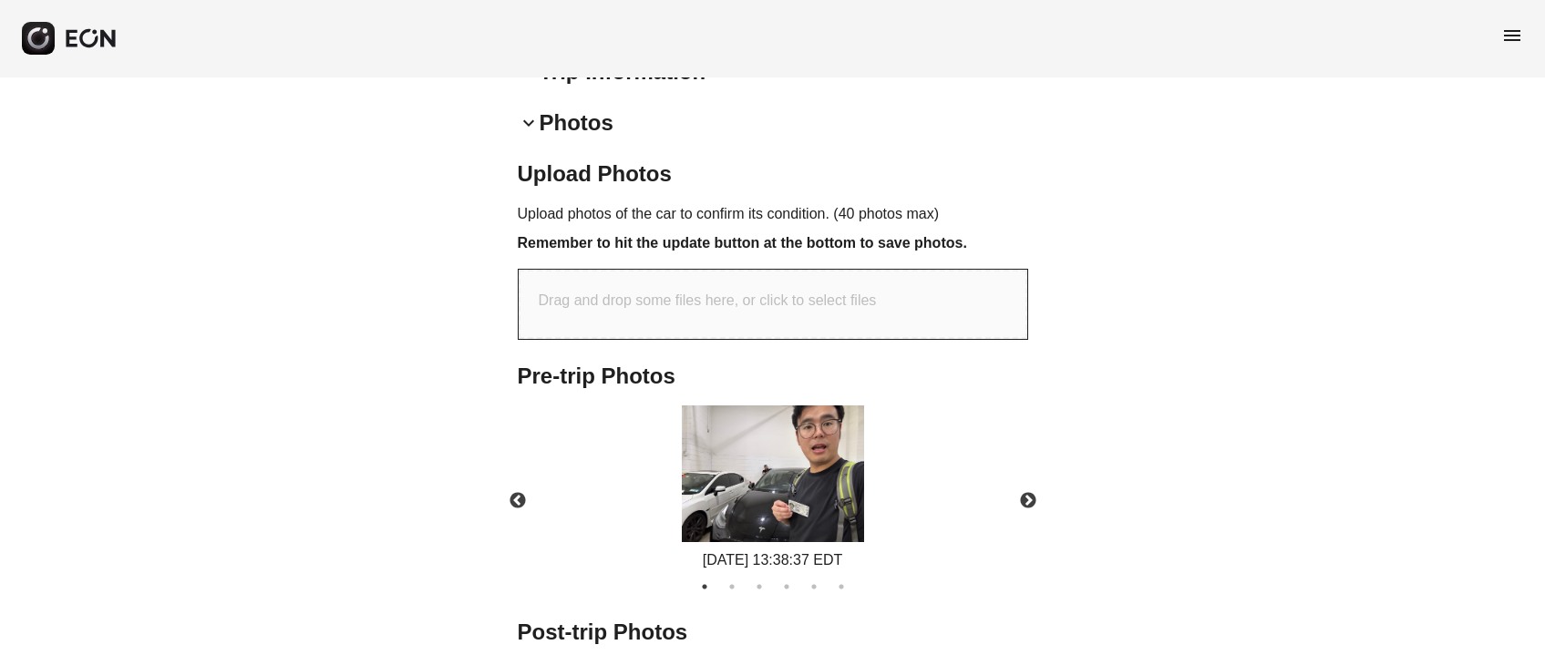
click at [756, 300] on p "Drag and drop some files here, or click to select files" at bounding box center [708, 301] width 338 height 22
type input "**********"
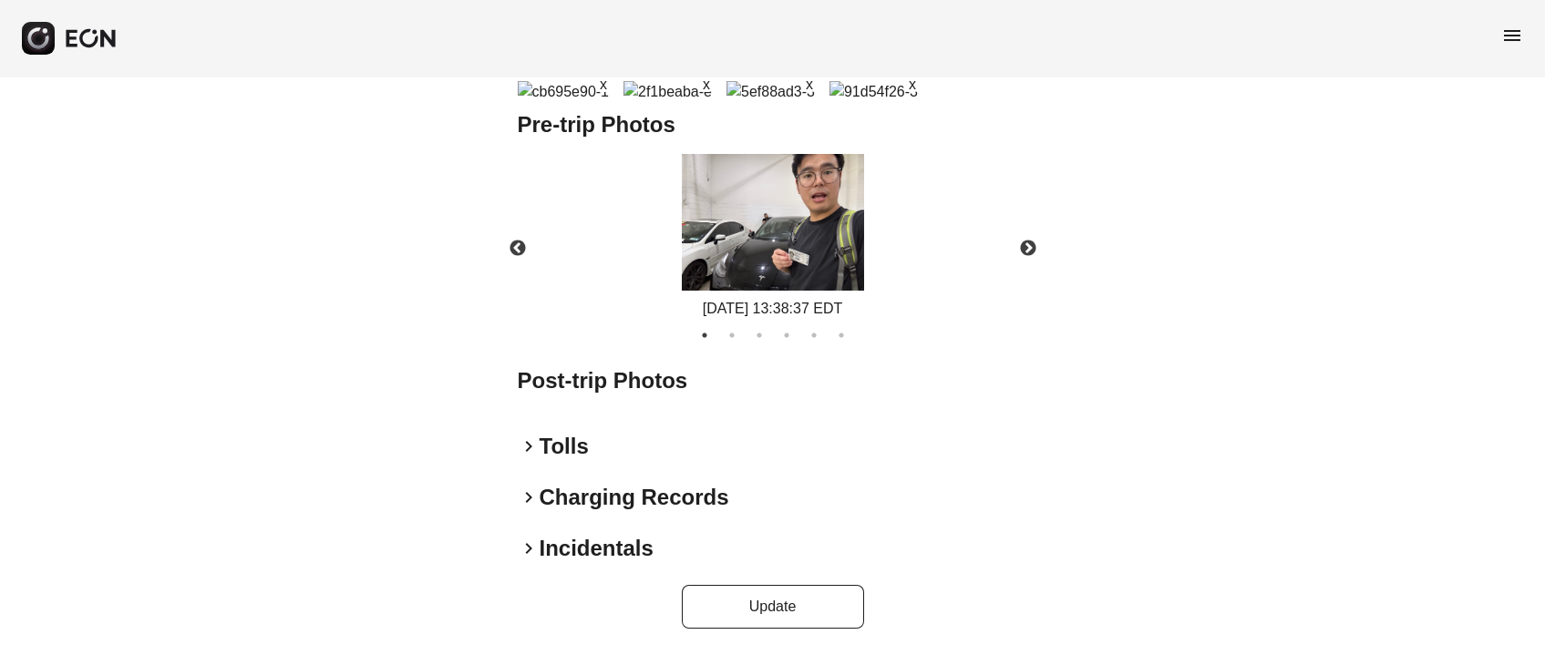
scroll to position [1545, 0]
click at [774, 627] on button "Update" at bounding box center [773, 607] width 182 height 44
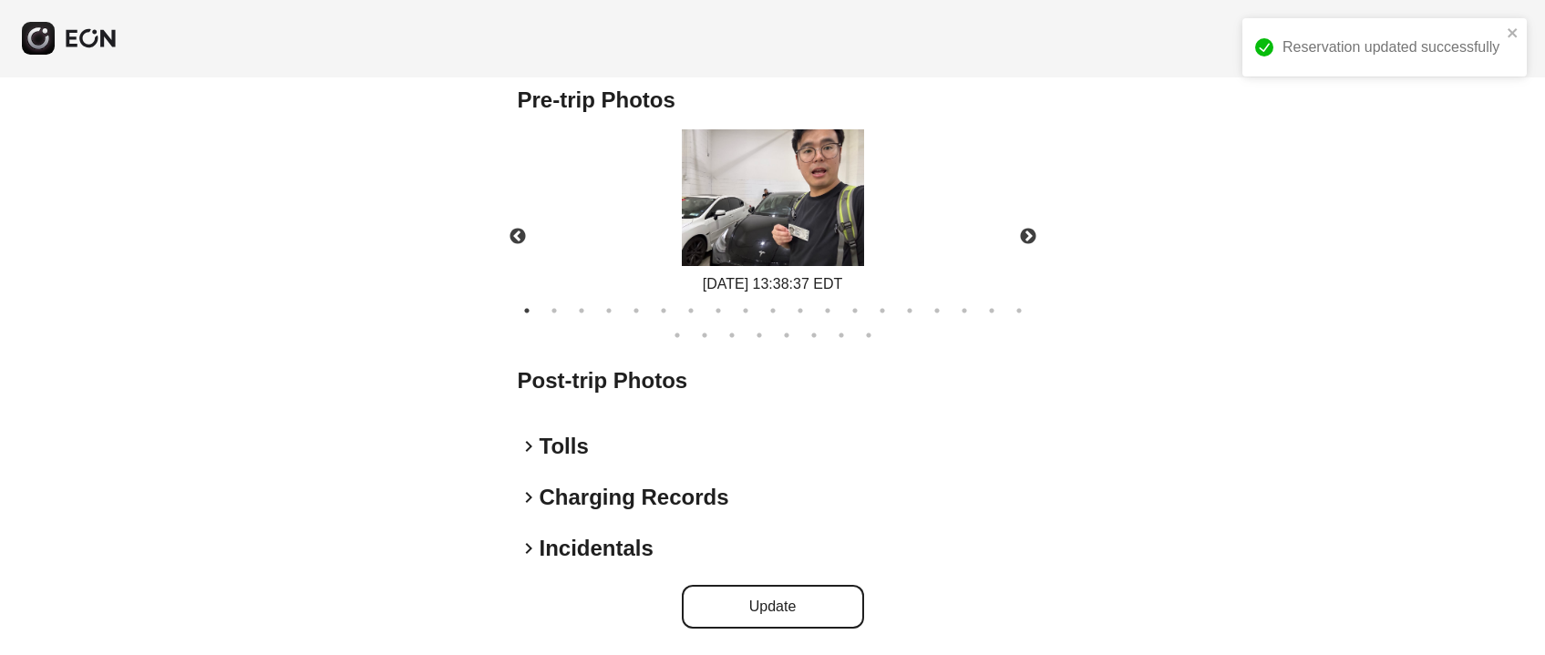
scroll to position [801, 0]
